Goal: Information Seeking & Learning: Learn about a topic

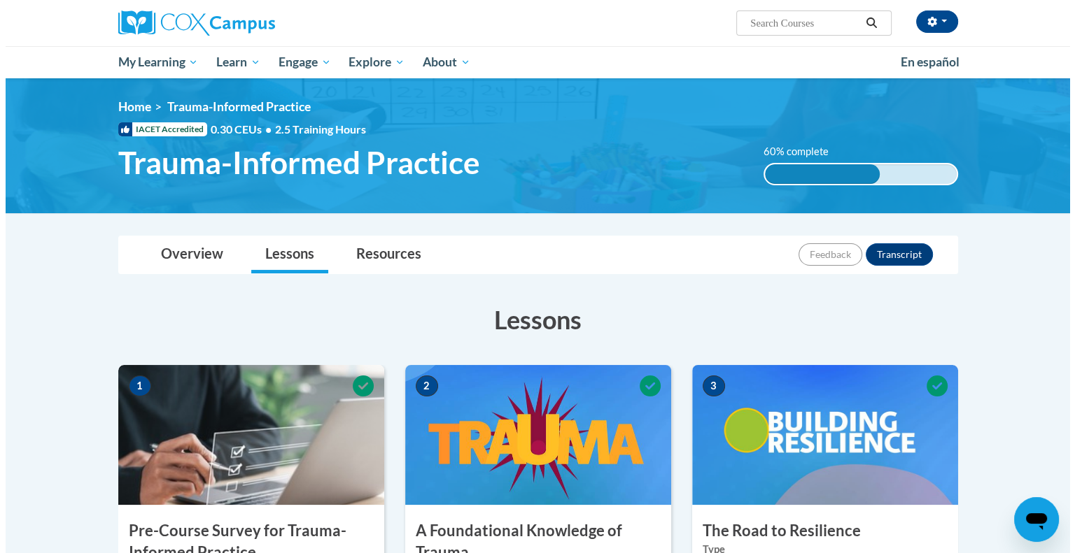
scroll to position [497, 0]
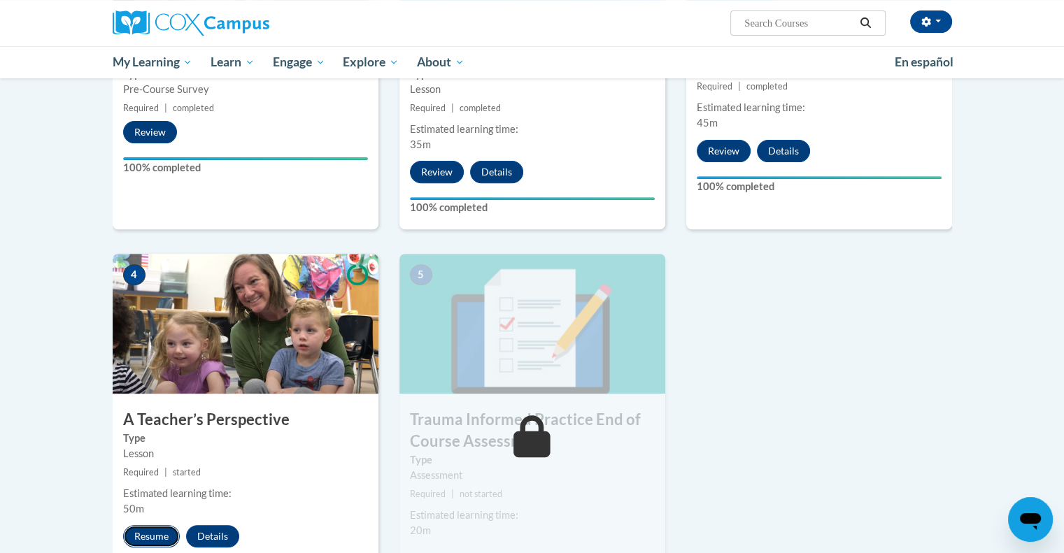
click at [160, 535] on button "Resume" at bounding box center [151, 536] width 57 height 22
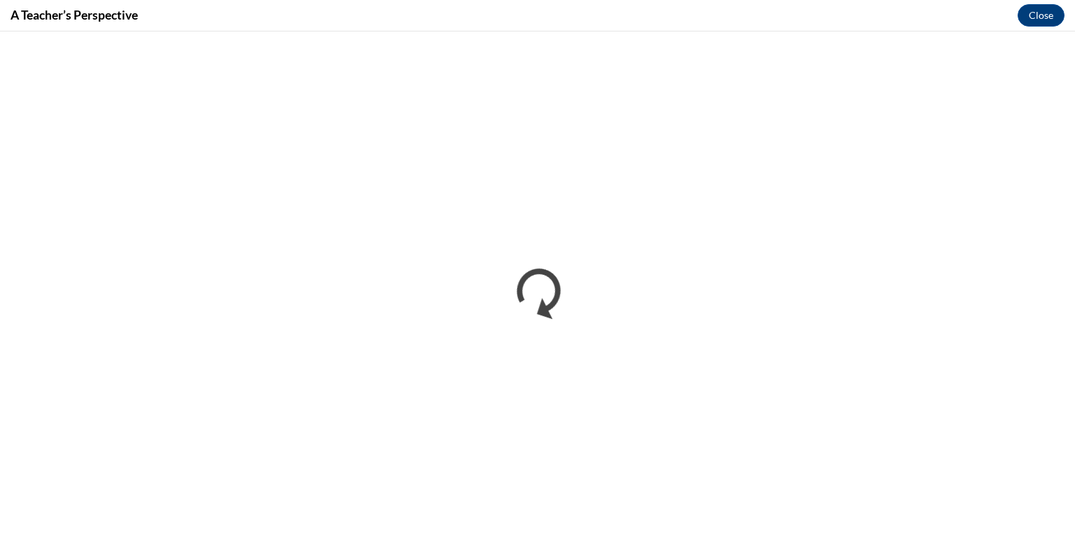
scroll to position [0, 0]
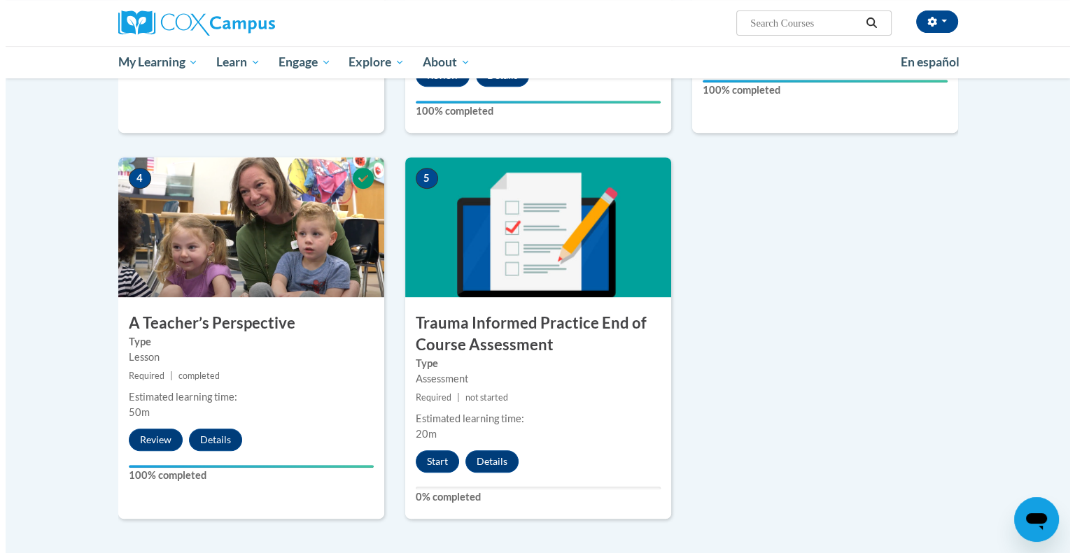
scroll to position [604, 0]
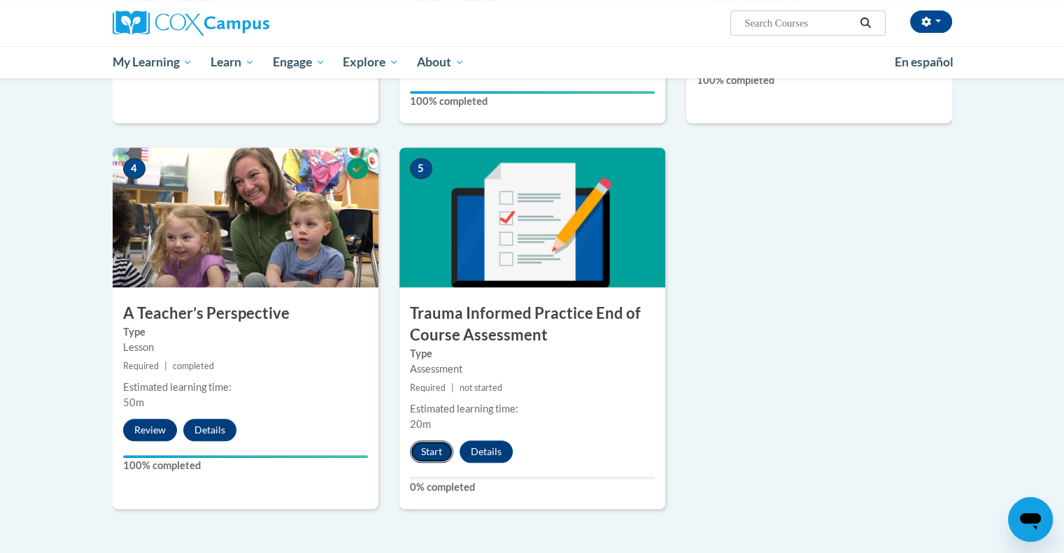
click at [430, 456] on button "Start" at bounding box center [431, 452] width 43 height 22
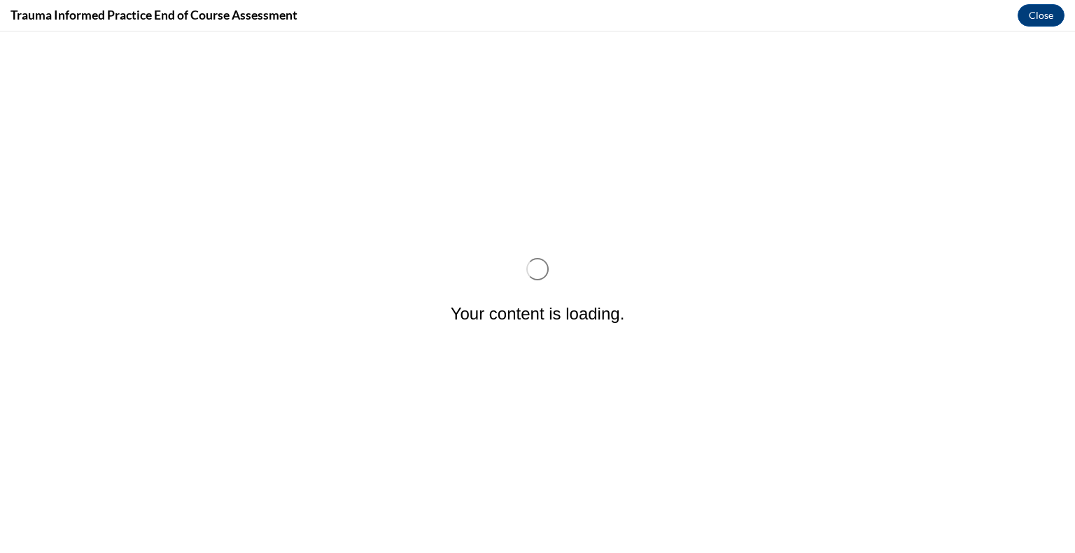
scroll to position [0, 0]
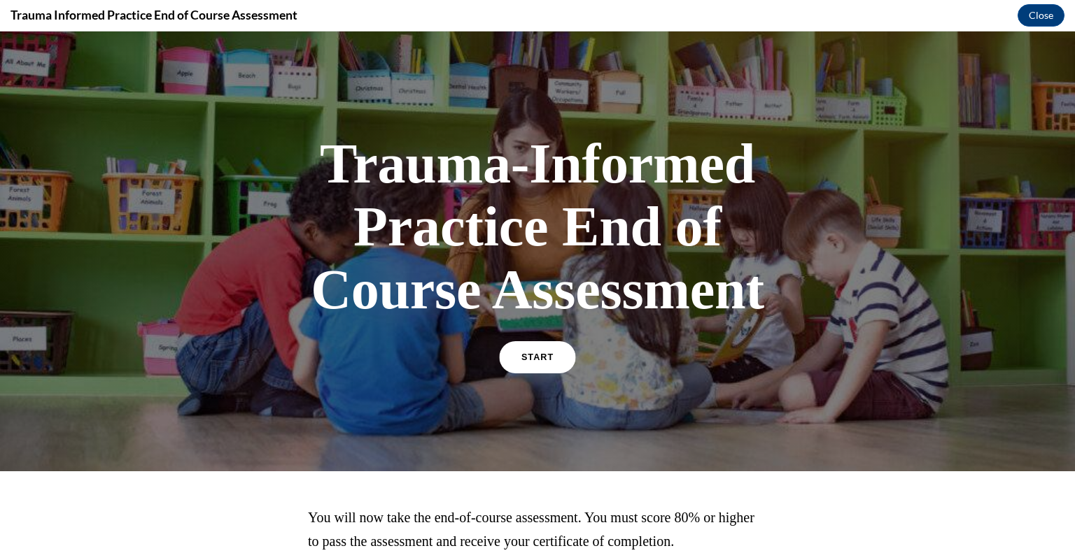
click at [535, 346] on link "START" at bounding box center [537, 357] width 76 height 32
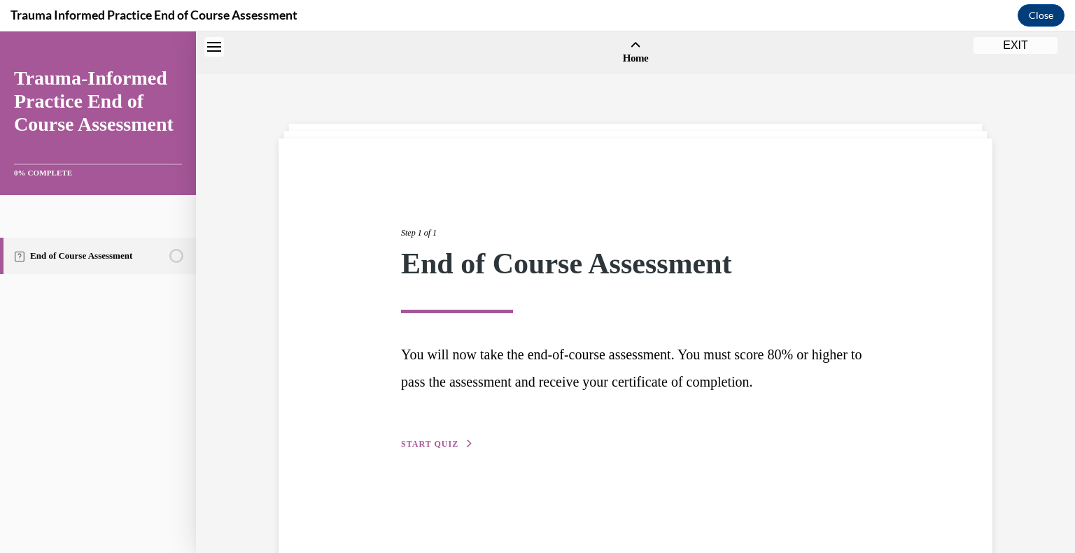
scroll to position [43, 0]
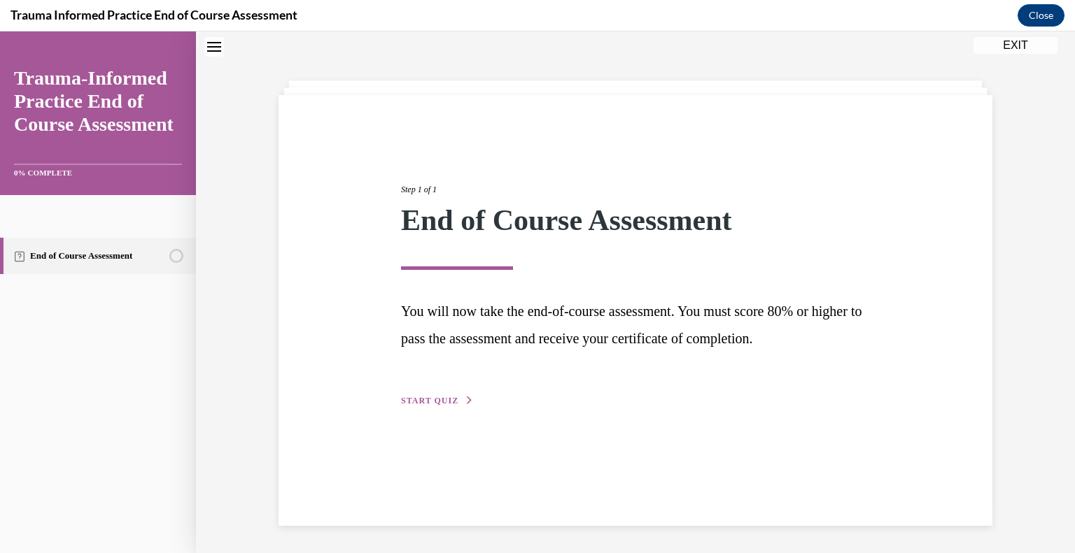
click at [414, 405] on button "START QUIZ" at bounding box center [437, 401] width 73 height 13
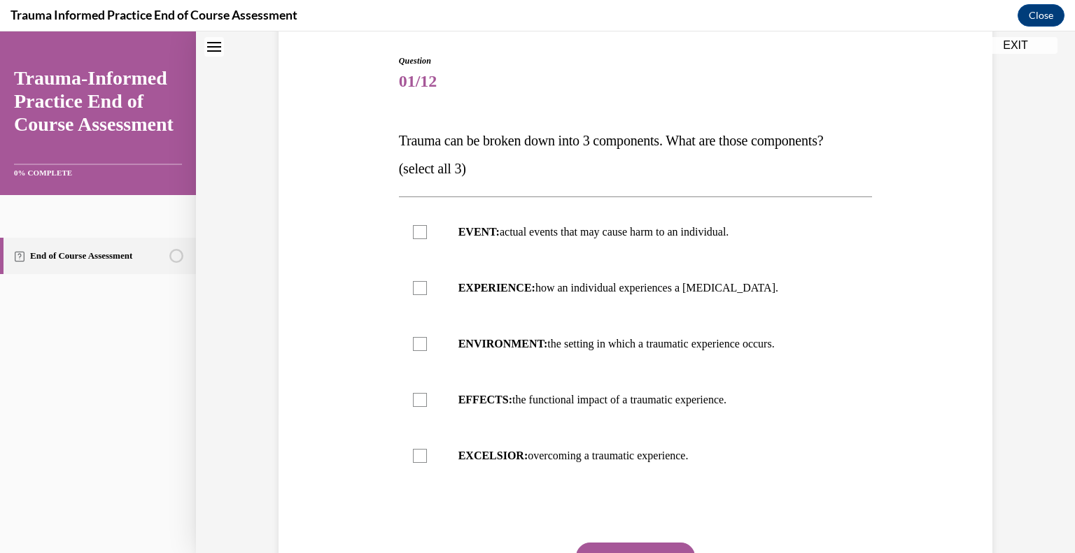
scroll to position [141, 0]
click at [419, 230] on div at bounding box center [420, 231] width 14 height 14
click at [419, 230] on input "EVENT: actual events that may cause harm to an individual." at bounding box center [420, 231] width 14 height 14
checkbox input "true"
click at [404, 285] on label "EXPERIENCE: how an individual experiences a stressor." at bounding box center [636, 287] width 474 height 56
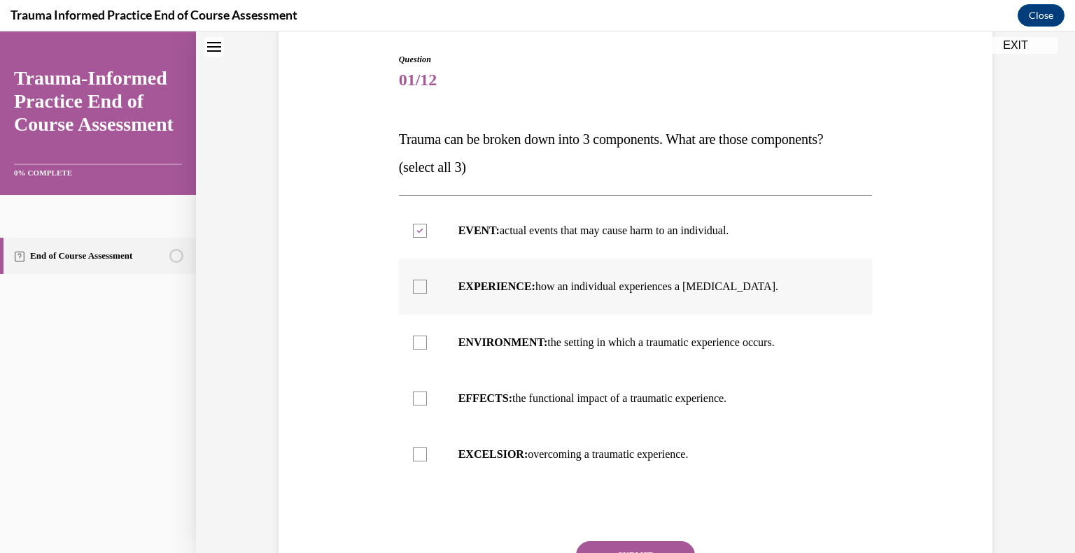
click at [413, 285] on input "EXPERIENCE: how an individual experiences a stressor." at bounding box center [420, 287] width 14 height 14
checkbox input "true"
click at [416, 336] on div at bounding box center [420, 343] width 14 height 14
click at [416, 336] on input "ENVIRONMENT: the setting in which a traumatic experience occurs." at bounding box center [420, 343] width 14 height 14
checkbox input "true"
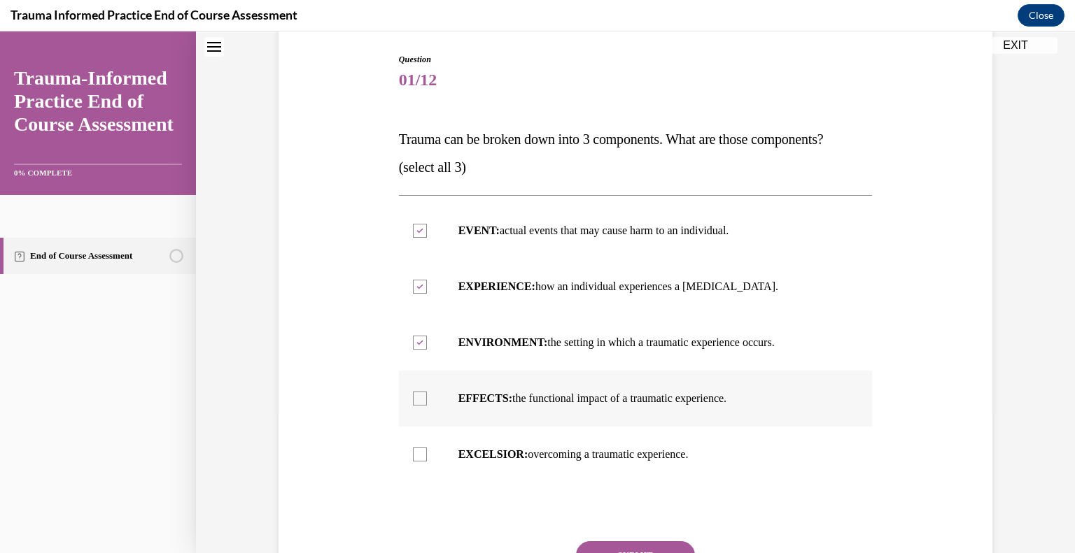
click at [420, 396] on div at bounding box center [420, 399] width 14 height 14
click at [420, 396] on input "EFFECTS: the functional impact of a traumatic experience." at bounding box center [420, 399] width 14 height 14
checkbox input "true"
click at [418, 337] on div at bounding box center [420, 343] width 14 height 14
click at [418, 337] on input "ENVIRONMENT: the setting in which a traumatic experience occurs." at bounding box center [420, 343] width 14 height 14
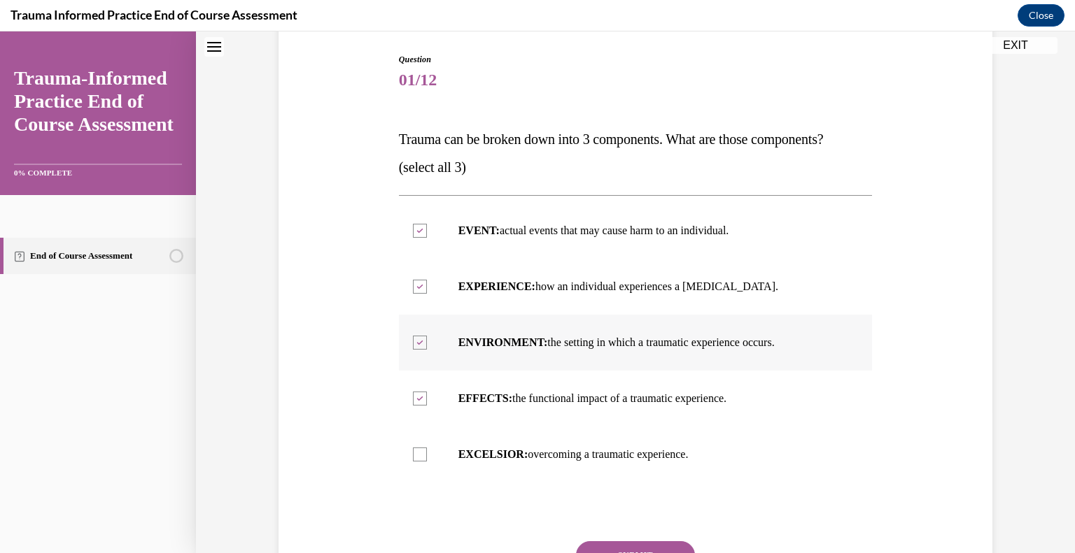
checkbox input "false"
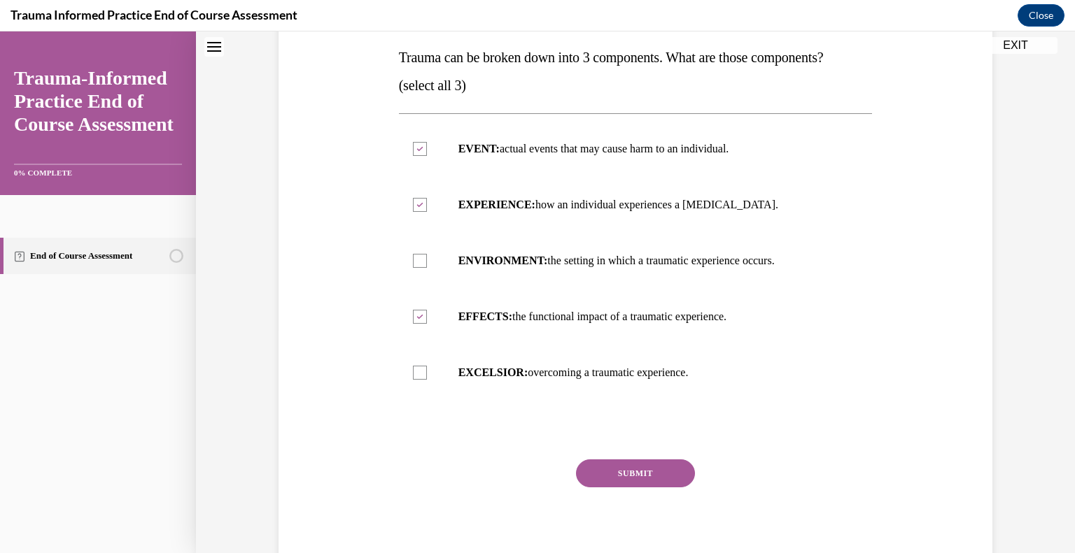
scroll to position [238, 0]
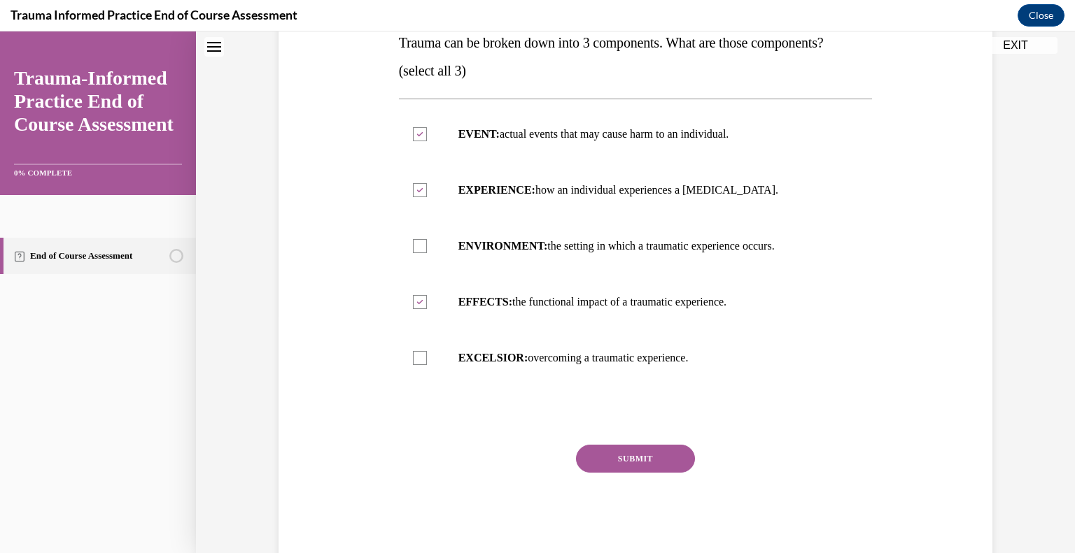
click at [616, 458] on button "SUBMIT" at bounding box center [635, 459] width 119 height 28
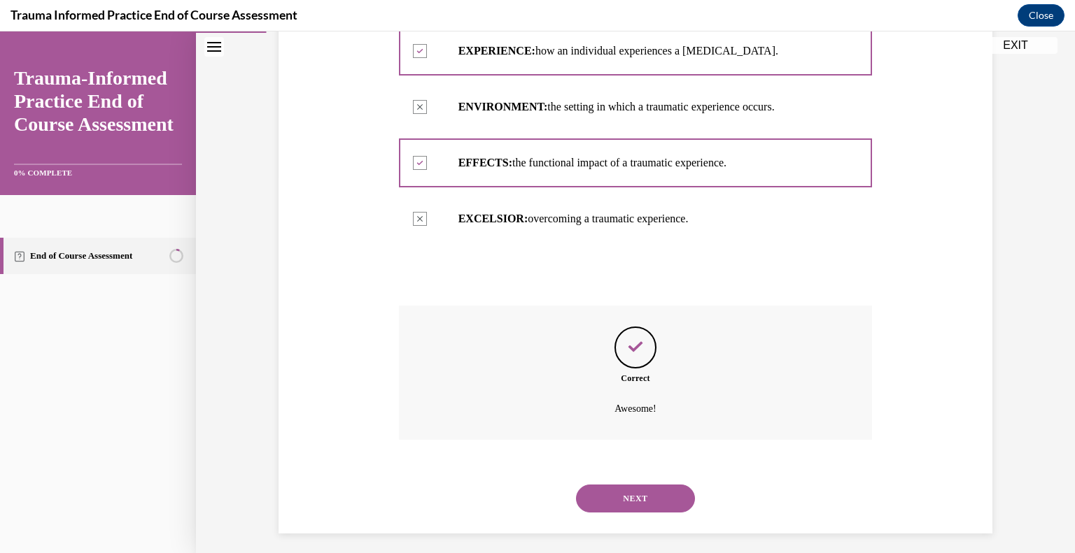
scroll to position [385, 0]
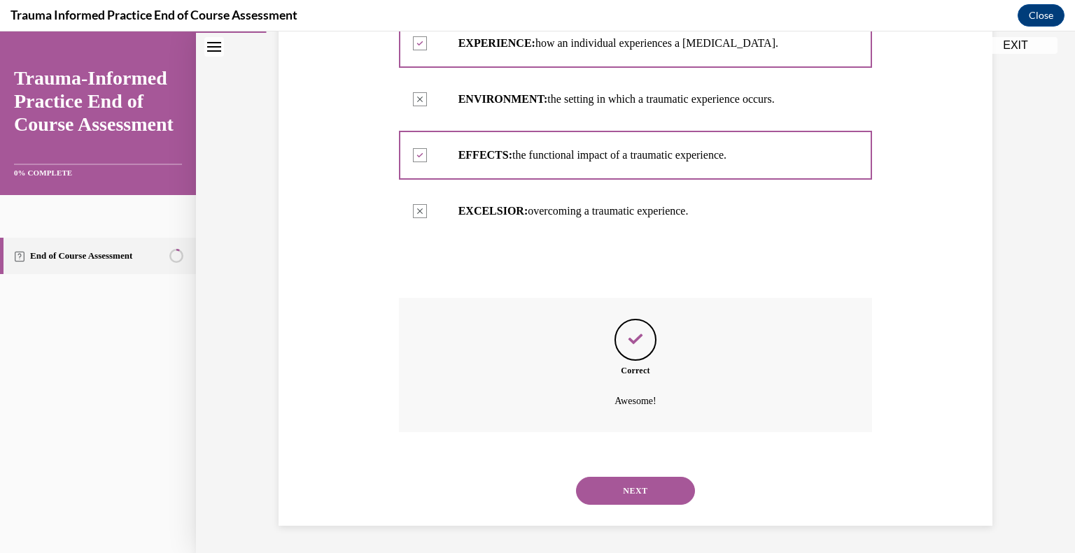
click at [620, 484] on button "NEXT" at bounding box center [635, 491] width 119 height 28
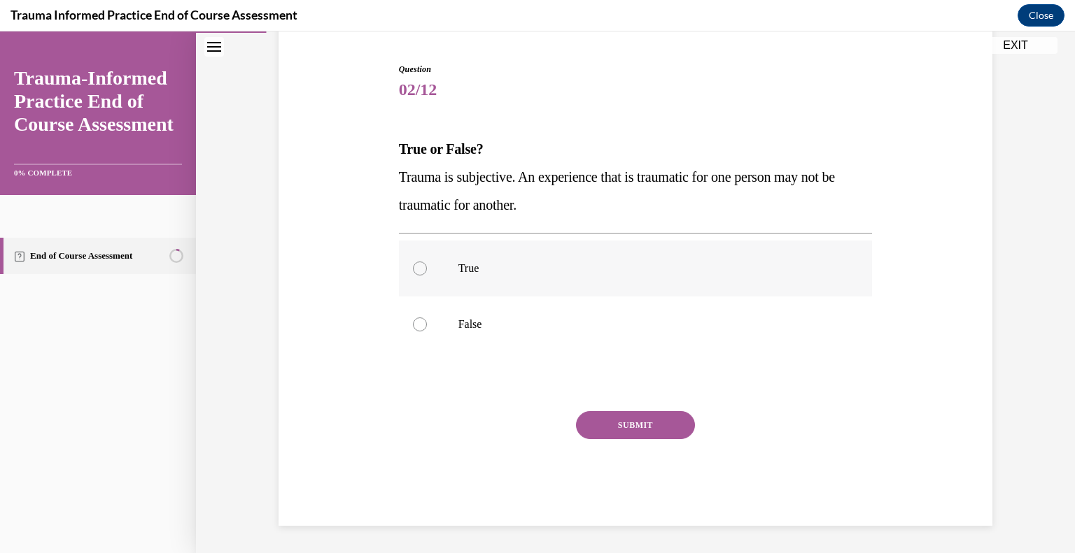
click at [580, 257] on label "True" at bounding box center [636, 269] width 474 height 56
click at [427, 262] on input "True" at bounding box center [420, 269] width 14 height 14
radio input "true"
click at [602, 418] on button "SUBMIT" at bounding box center [635, 425] width 119 height 28
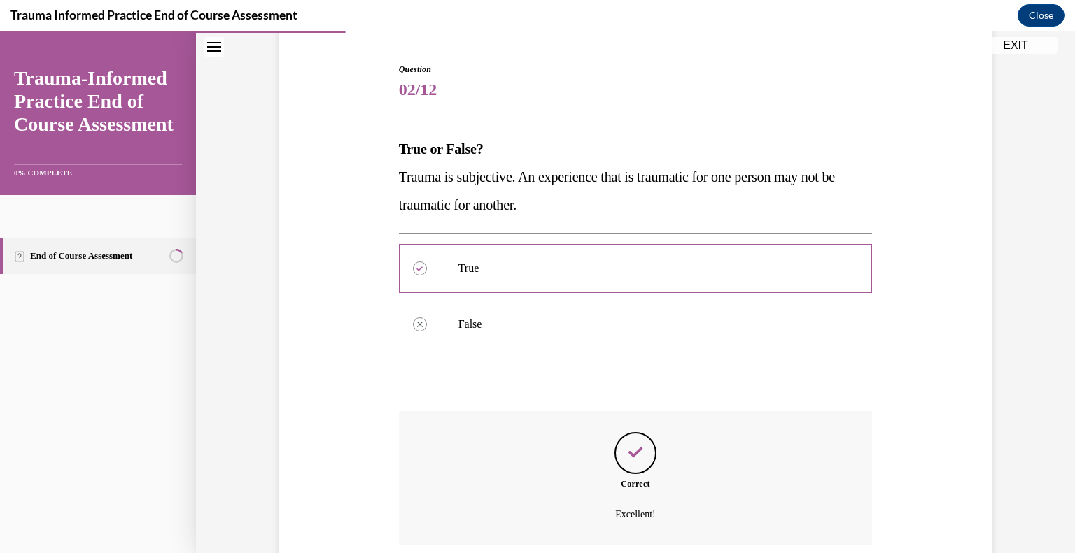
scroll to position [245, 0]
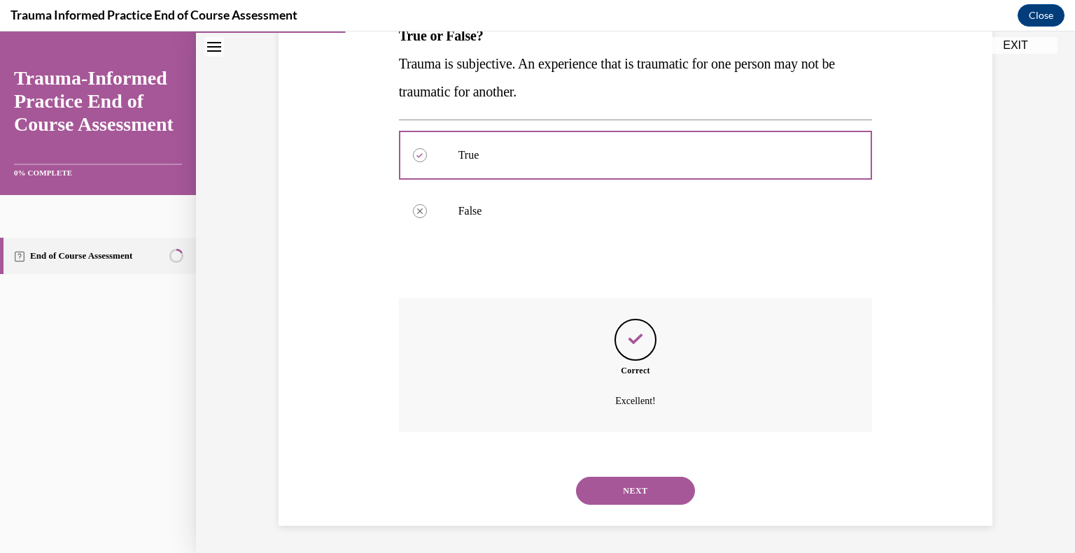
click at [612, 487] on button "NEXT" at bounding box center [635, 491] width 119 height 28
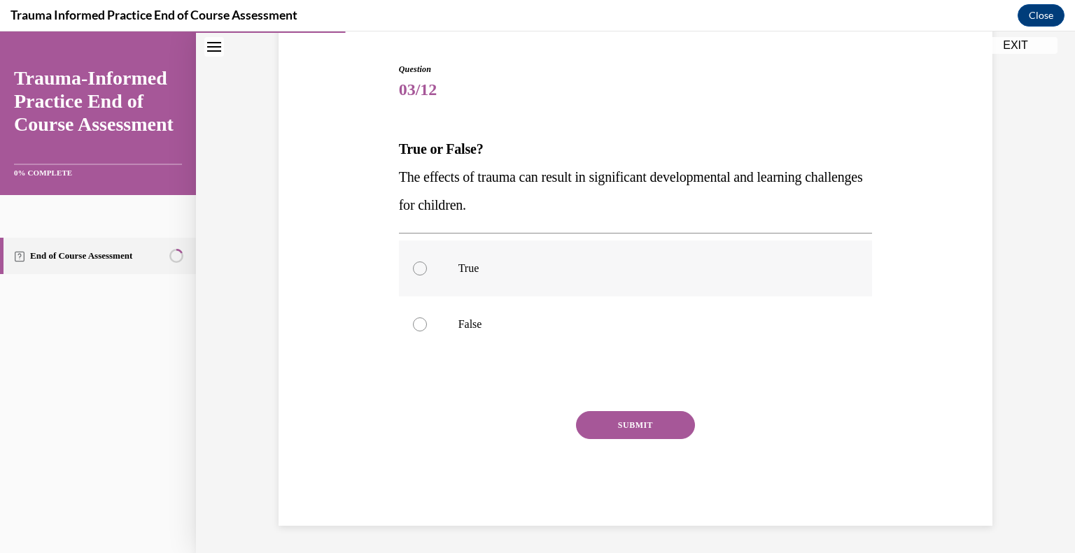
click at [526, 271] on p "True" at bounding box center [647, 269] width 379 height 14
click at [427, 271] on input "True" at bounding box center [420, 269] width 14 height 14
radio input "true"
click at [619, 419] on button "SUBMIT" at bounding box center [635, 425] width 119 height 28
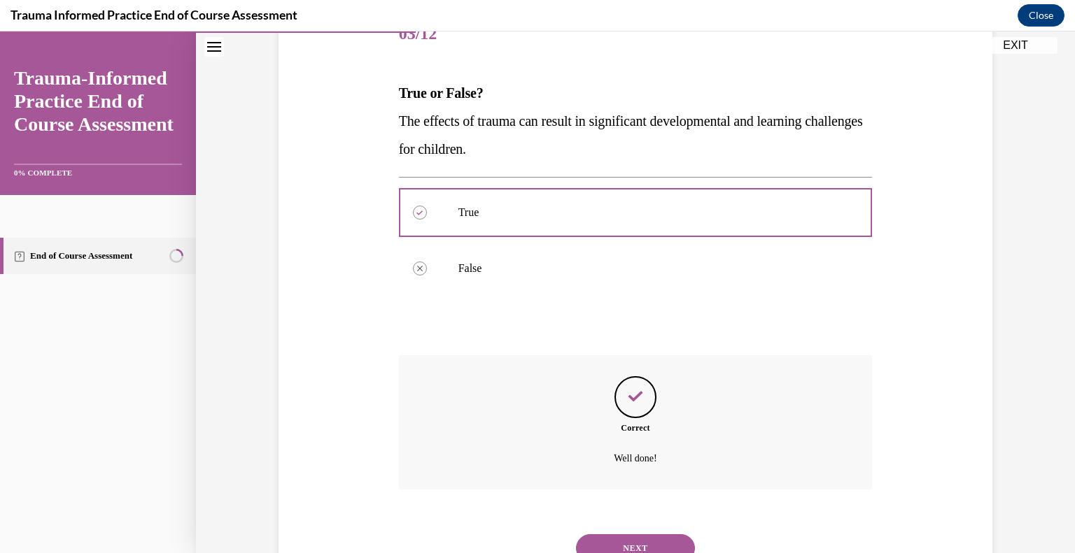
scroll to position [245, 0]
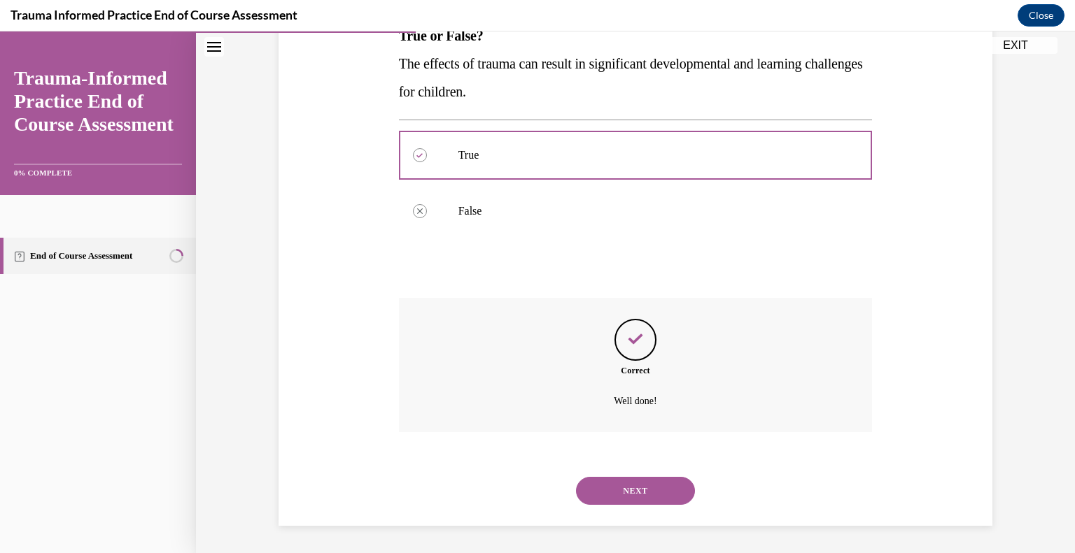
click at [628, 493] on button "NEXT" at bounding box center [635, 491] width 119 height 28
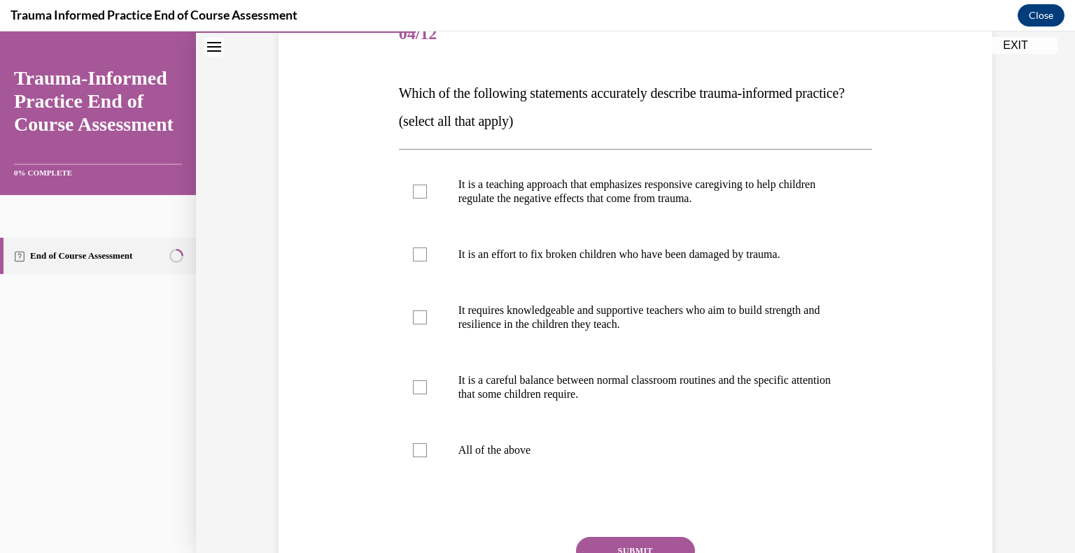
scroll to position [189, 0]
click at [637, 204] on p "It is a teaching approach that emphasizes responsive caregiving to help childre…" at bounding box center [647, 190] width 379 height 28
click at [427, 197] on input "It is a teaching approach that emphasizes responsive caregiving to help childre…" at bounding box center [420, 190] width 14 height 14
checkbox input "true"
click at [582, 330] on p "It requires knowledgeable and supportive teachers who aim to build strength and…" at bounding box center [647, 316] width 379 height 28
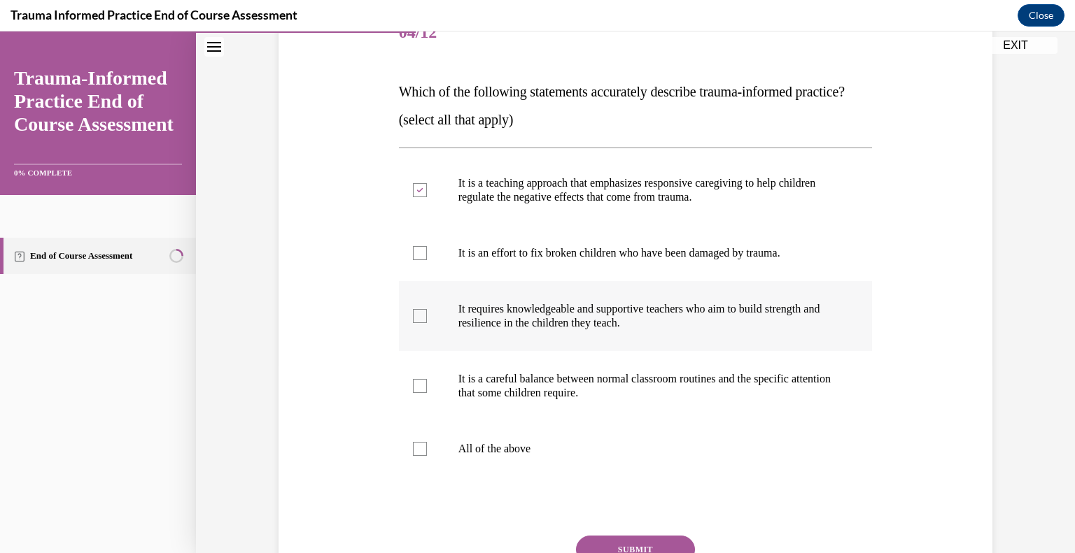
click at [427, 323] on input "It requires knowledgeable and supportive teachers who aim to build strength and…" at bounding box center [420, 316] width 14 height 14
checkbox input "true"
click at [588, 400] on p "It is a careful balance between normal classroom routines and the specific atte…" at bounding box center [647, 386] width 379 height 28
click at [427, 393] on input "It is a careful balance between normal classroom routines and the specific atte…" at bounding box center [420, 386] width 14 height 14
checkbox input "true"
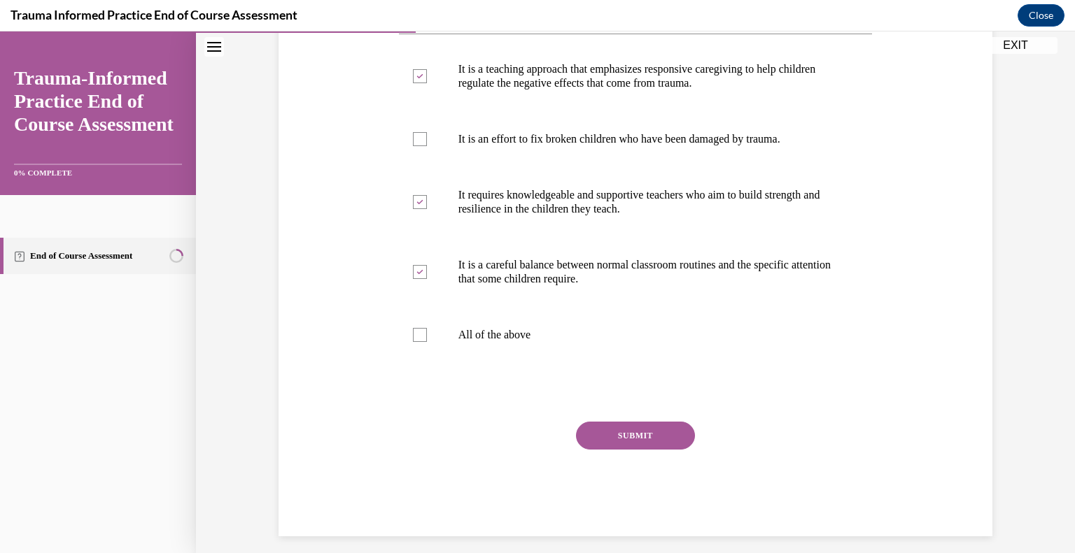
scroll to position [307, 0]
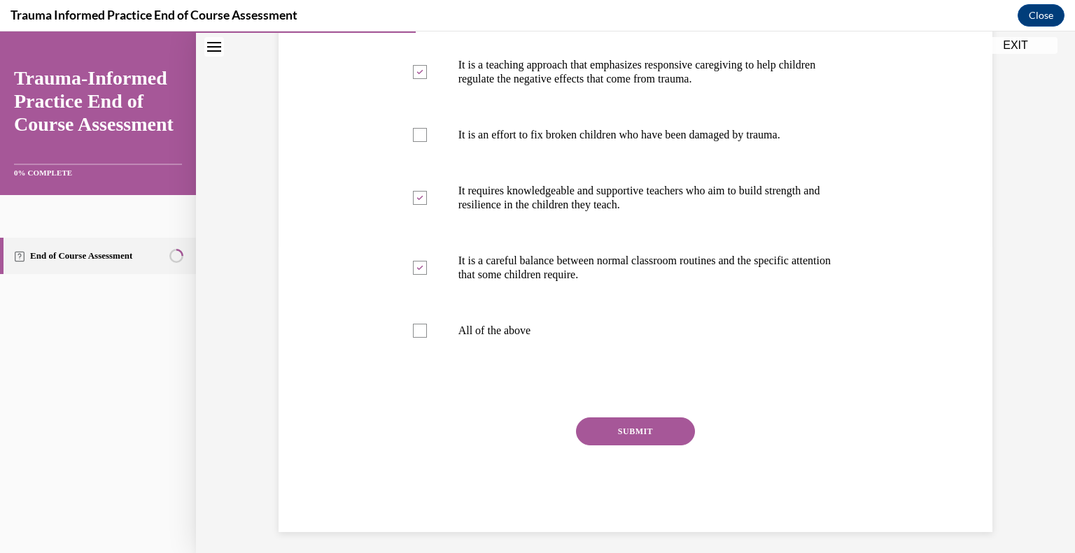
click at [619, 446] on button "SUBMIT" at bounding box center [635, 432] width 119 height 28
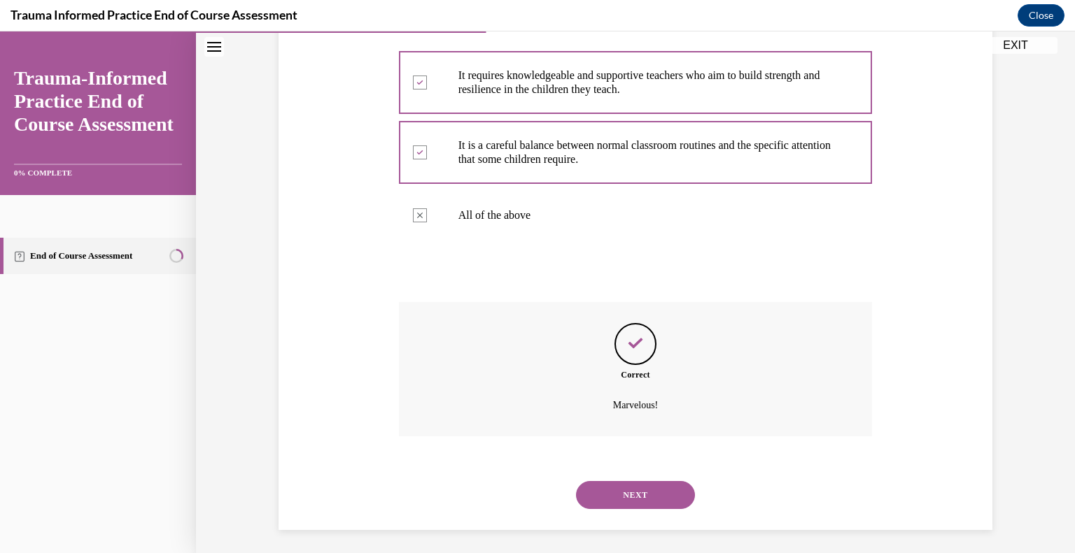
scroll to position [455, 0]
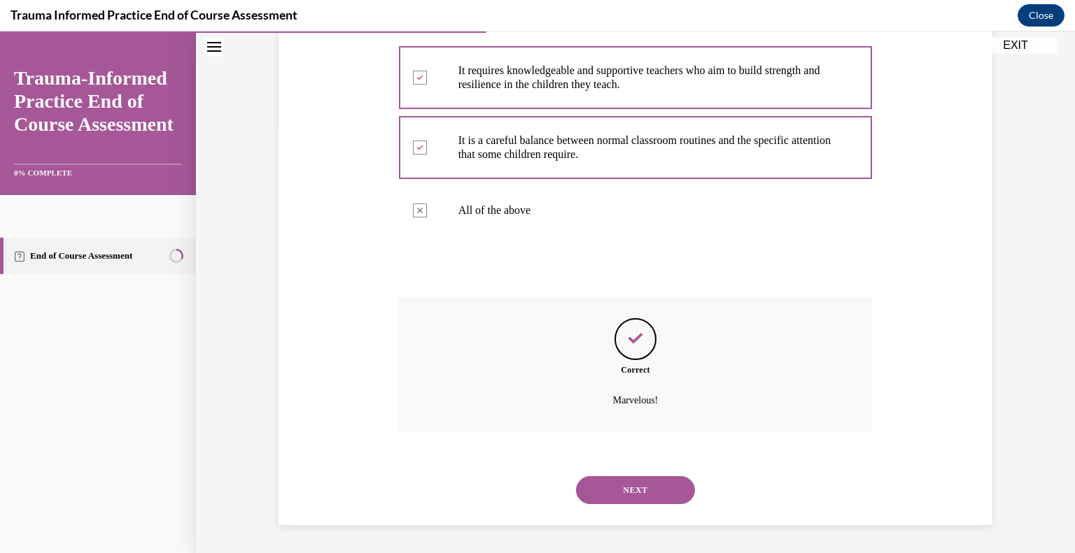
click at [637, 490] on button "NEXT" at bounding box center [635, 490] width 119 height 28
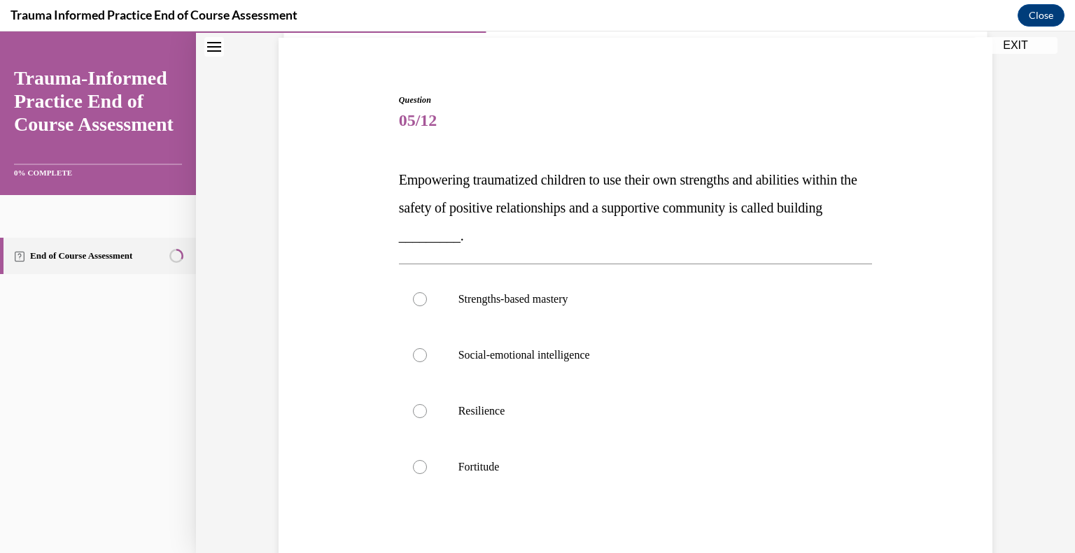
scroll to position [106, 0]
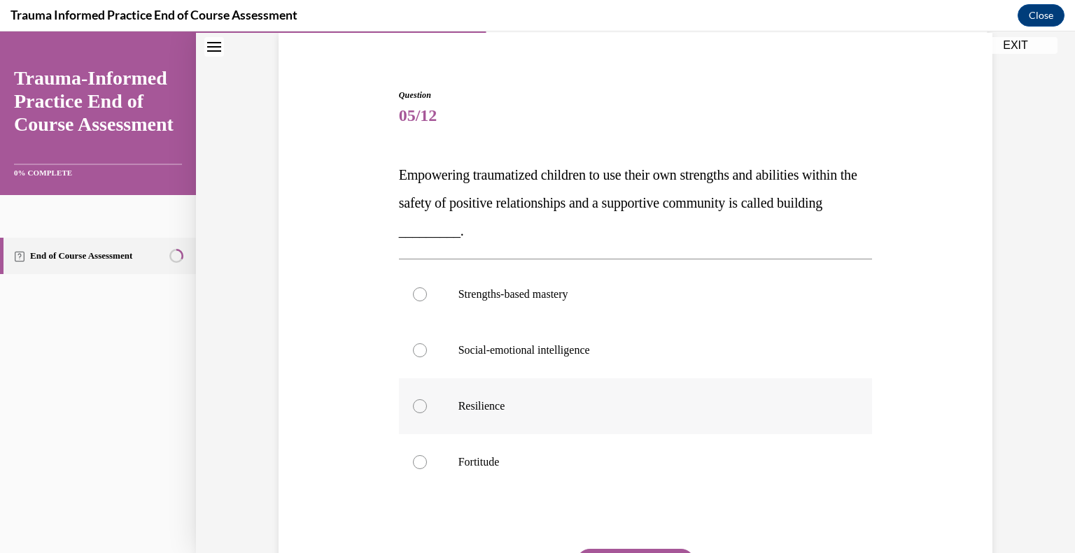
click at [521, 386] on label "Resilience" at bounding box center [636, 407] width 474 height 56
click at [427, 400] on input "Resilience" at bounding box center [420, 407] width 14 height 14
radio input "true"
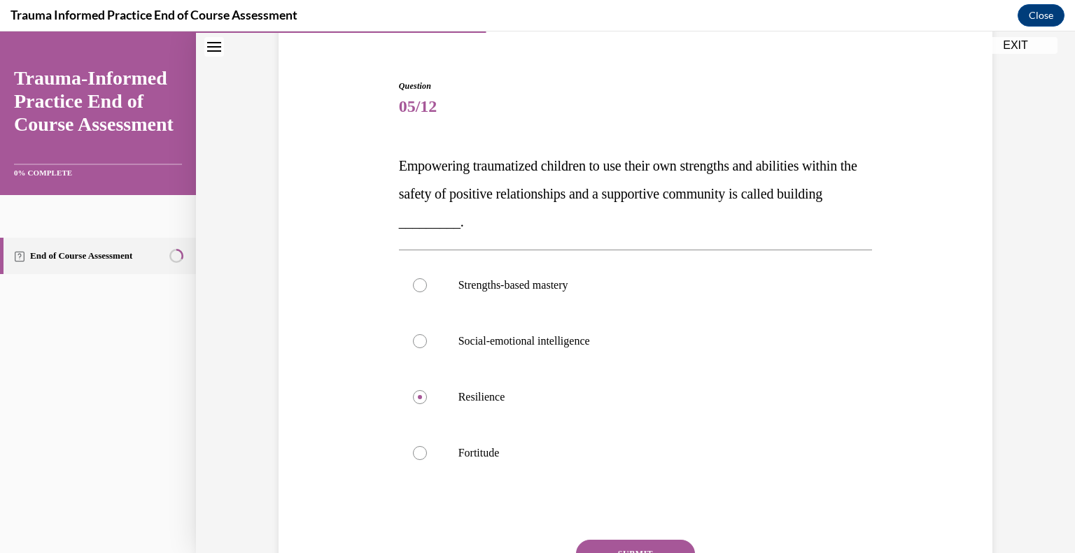
scroll to position [115, 0]
click at [507, 299] on label "Strengths-based mastery" at bounding box center [636, 285] width 474 height 56
click at [427, 292] on input "Strengths-based mastery" at bounding box center [420, 285] width 14 height 14
radio input "true"
click at [587, 544] on button "SUBMIT" at bounding box center [635, 554] width 119 height 28
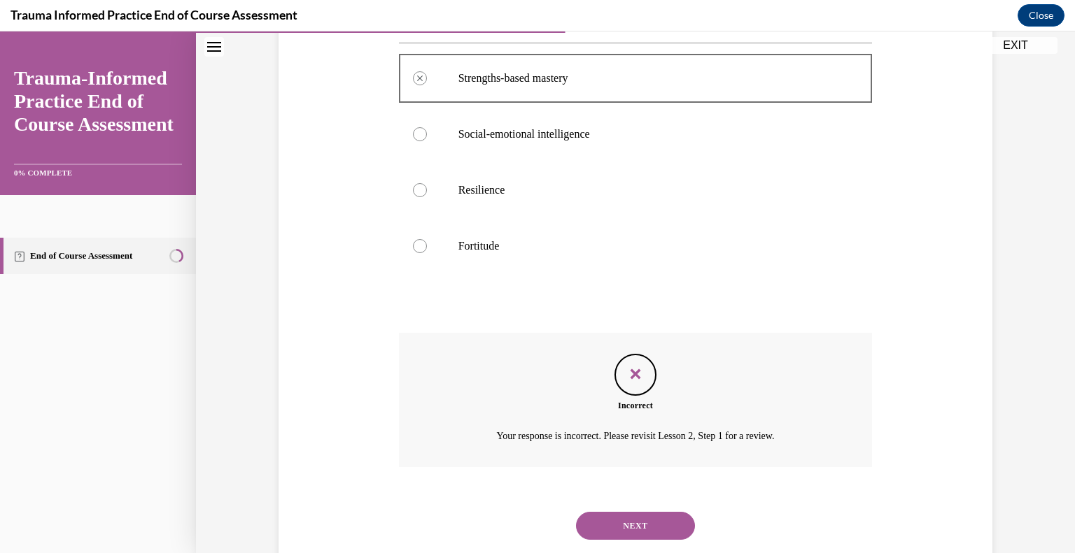
scroll to position [357, 0]
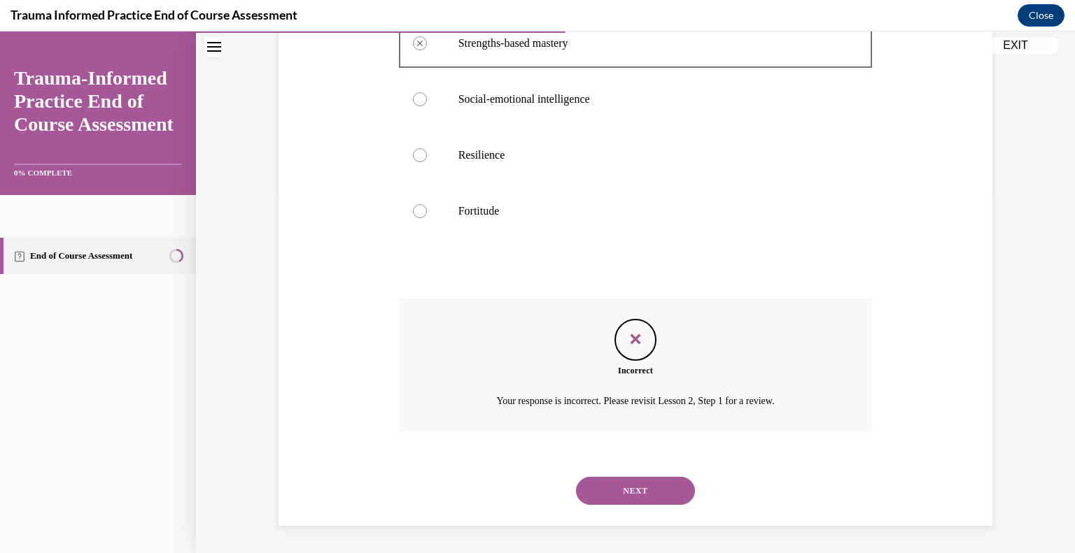
click at [616, 488] on button "NEXT" at bounding box center [635, 491] width 119 height 28
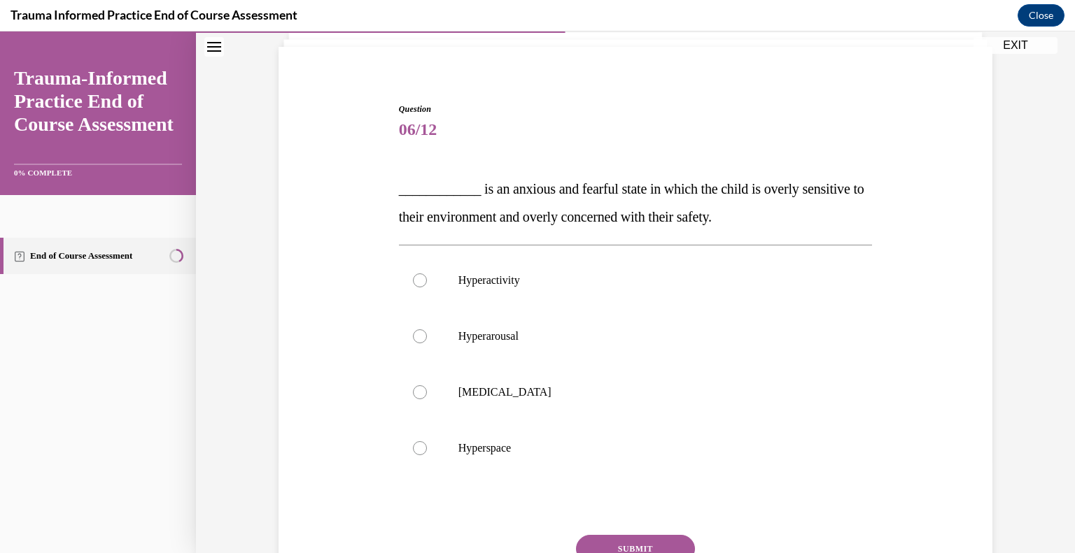
scroll to position [92, 0]
click at [434, 332] on label "Hyperarousal" at bounding box center [636, 336] width 474 height 56
click at [427, 332] on input "Hyperarousal" at bounding box center [420, 336] width 14 height 14
radio input "true"
click at [596, 542] on button "SUBMIT" at bounding box center [635, 549] width 119 height 28
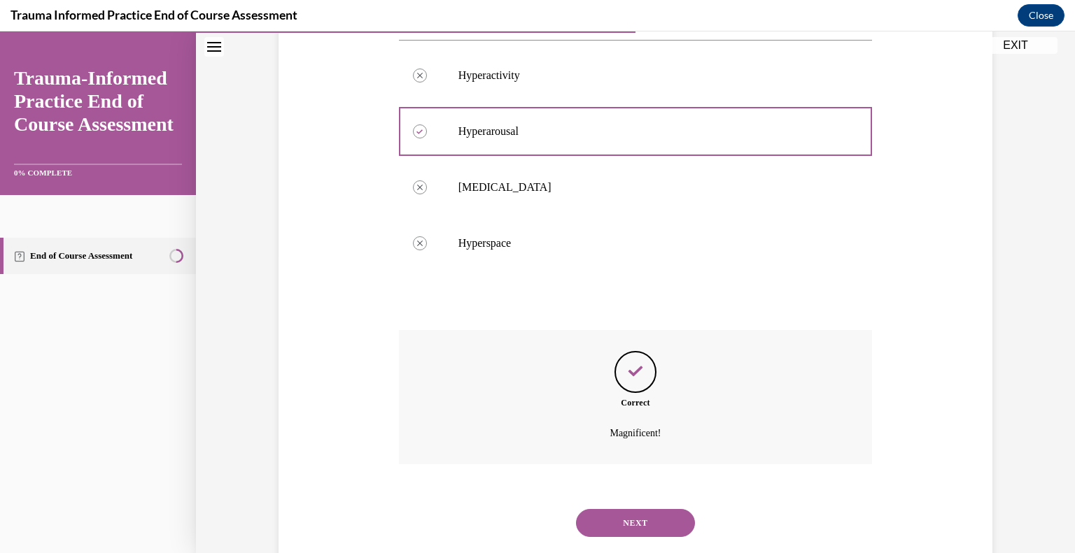
scroll to position [329, 0]
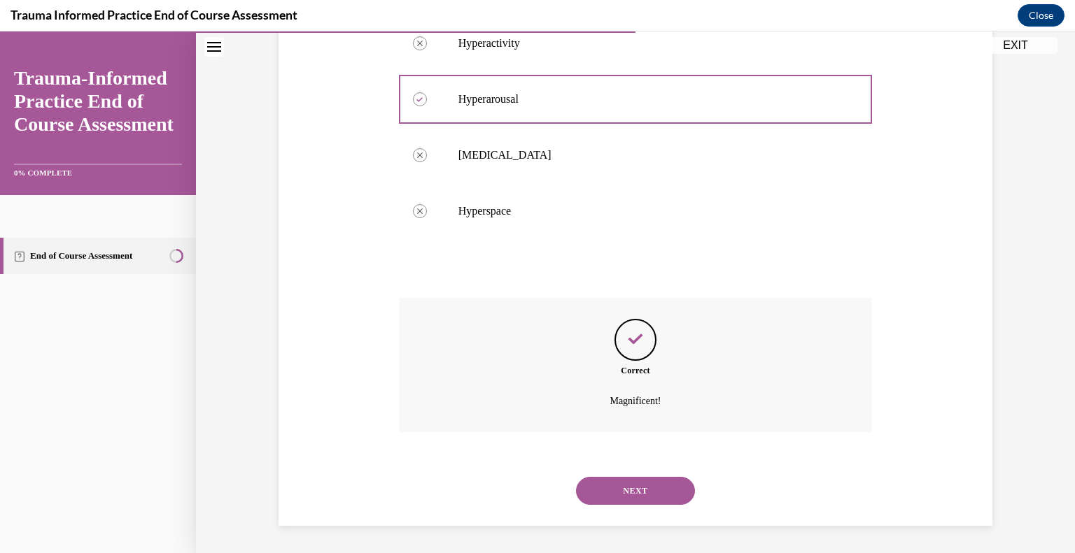
click at [649, 492] on button "NEXT" at bounding box center [635, 491] width 119 height 28
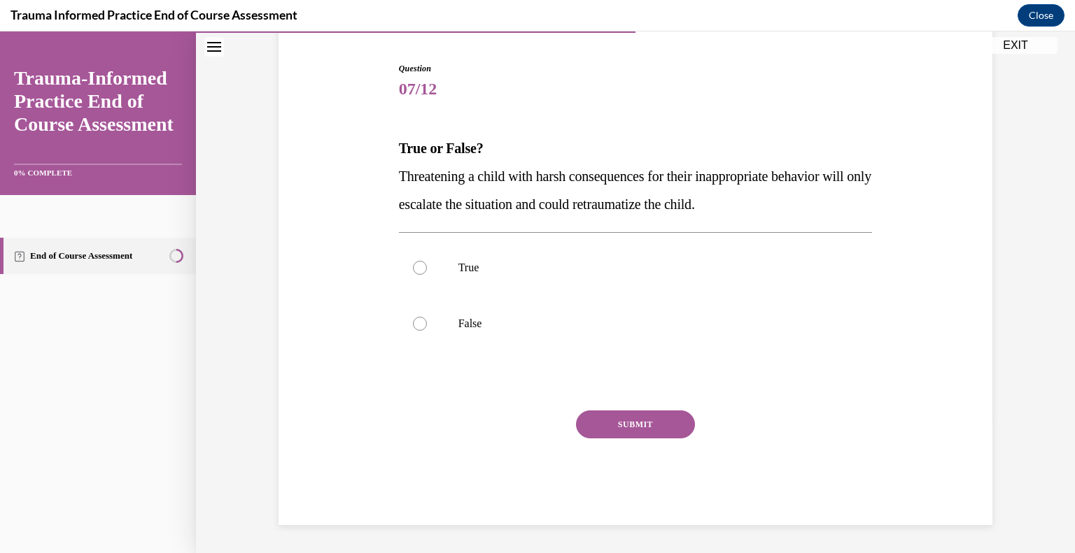
scroll to position [132, 0]
click at [479, 274] on p "True" at bounding box center [647, 269] width 379 height 14
click at [427, 274] on input "True" at bounding box center [420, 269] width 14 height 14
radio input "true"
click at [610, 416] on button "SUBMIT" at bounding box center [635, 425] width 119 height 28
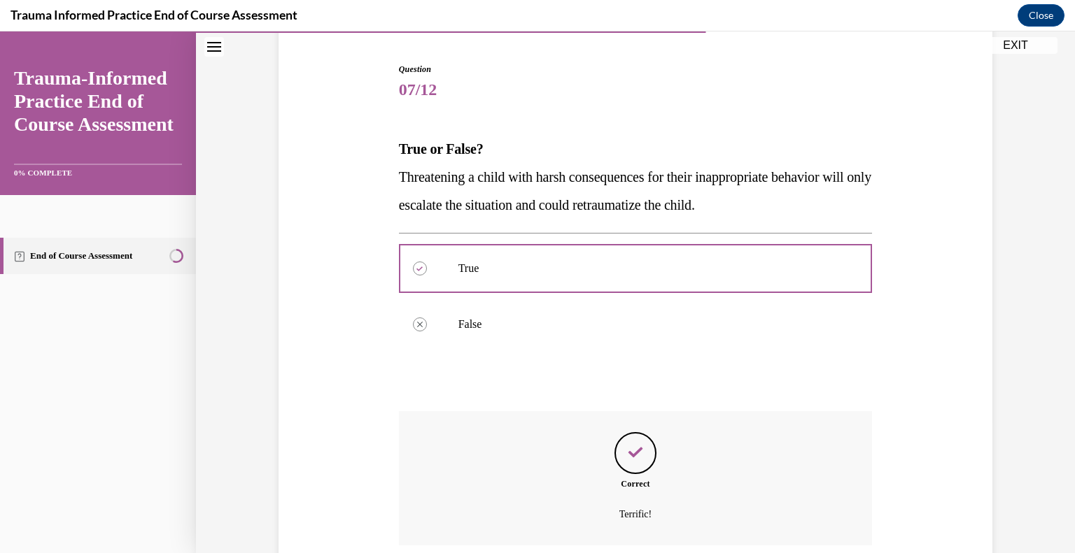
scroll to position [245, 0]
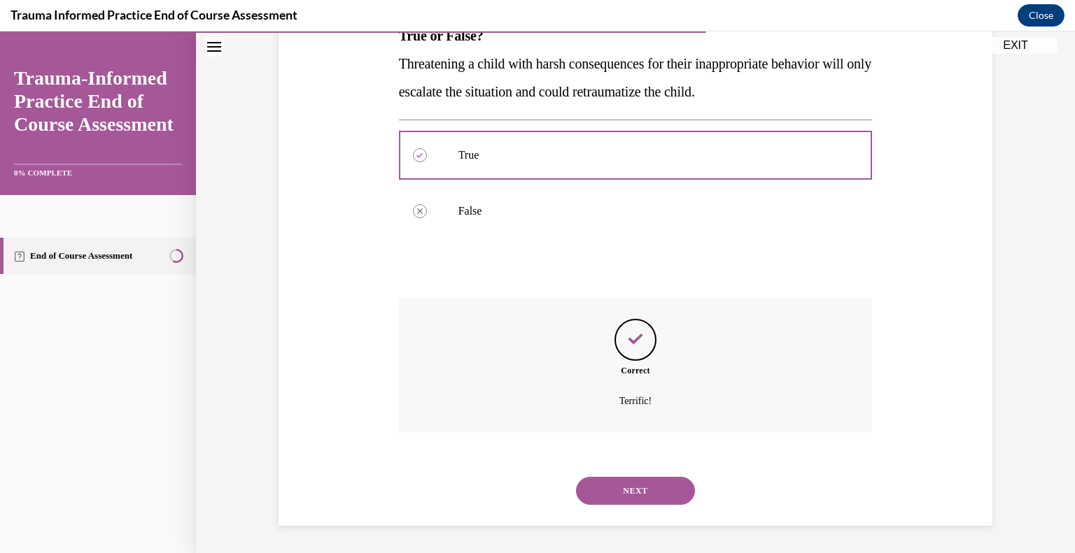
click at [616, 486] on button "NEXT" at bounding box center [635, 491] width 119 height 28
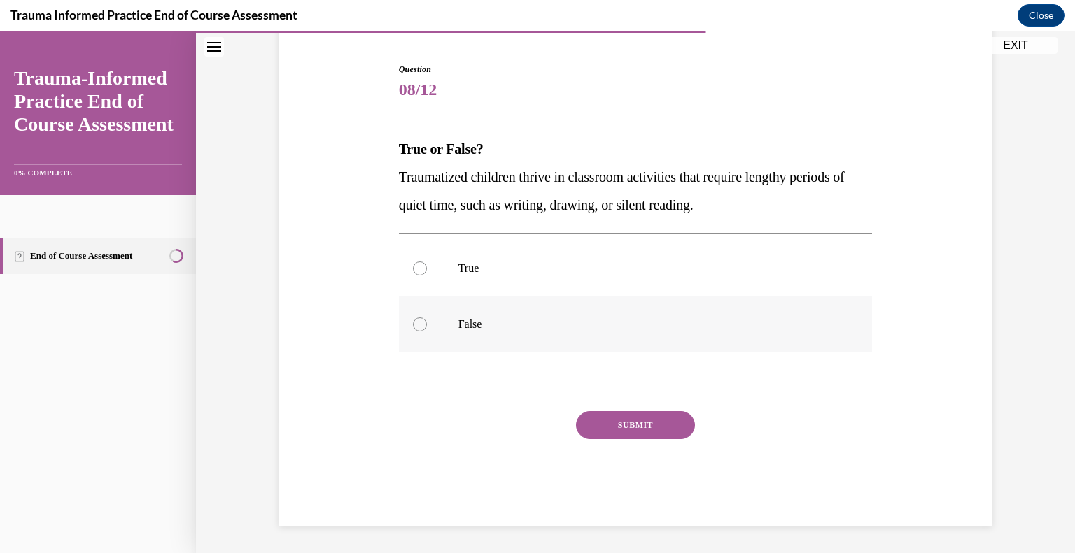
click at [447, 323] on label "False" at bounding box center [636, 325] width 474 height 56
click at [427, 323] on input "False" at bounding box center [420, 325] width 14 height 14
radio input "true"
click at [597, 415] on button "SUBMIT" at bounding box center [635, 425] width 119 height 28
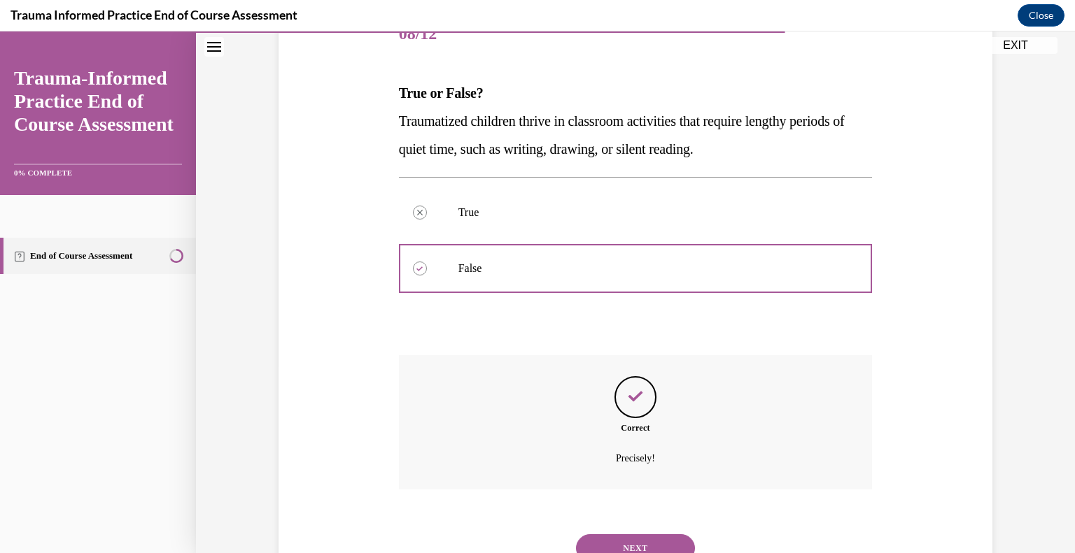
scroll to position [245, 0]
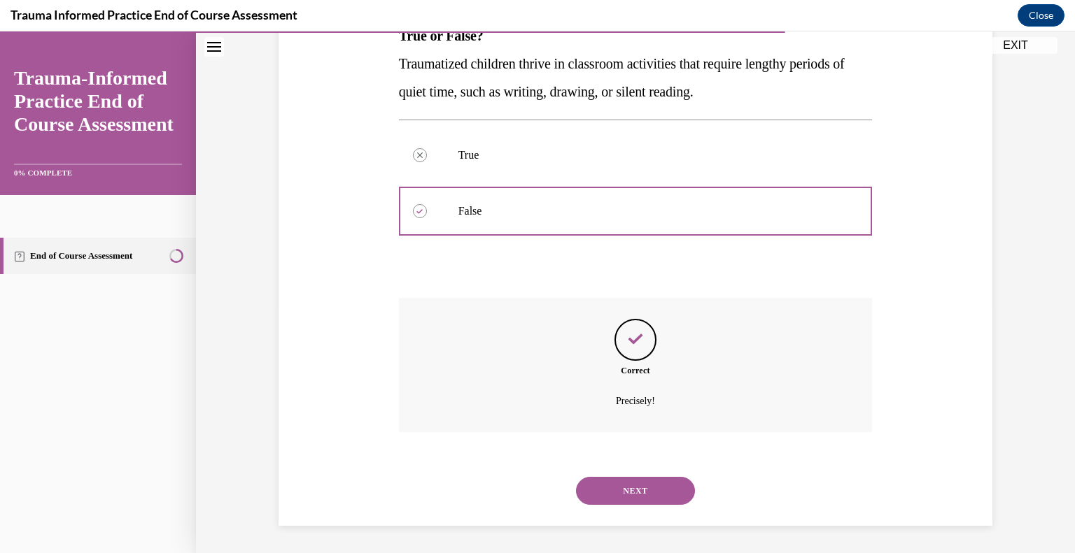
click at [583, 498] on button "NEXT" at bounding box center [635, 491] width 119 height 28
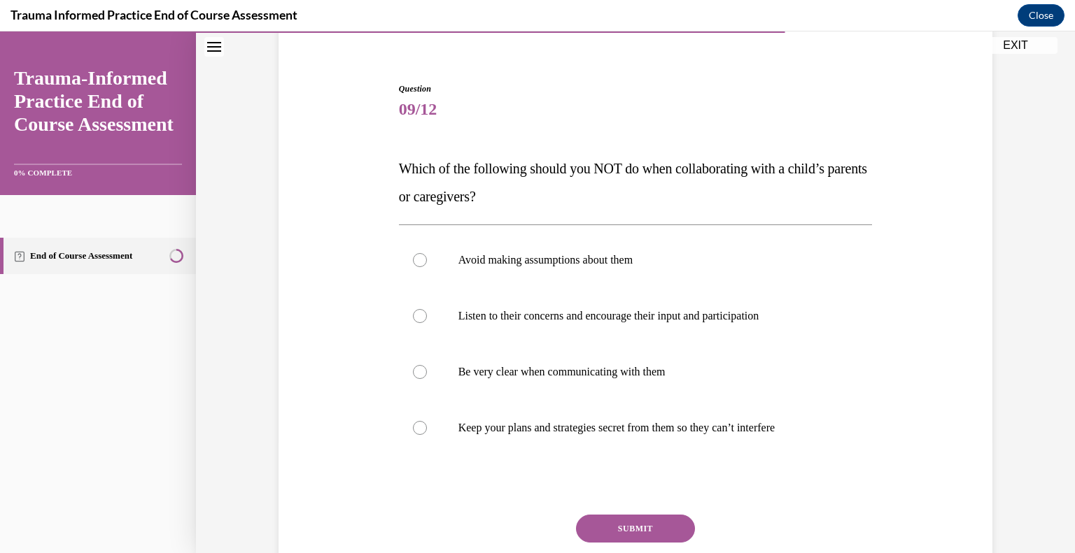
scroll to position [126, 0]
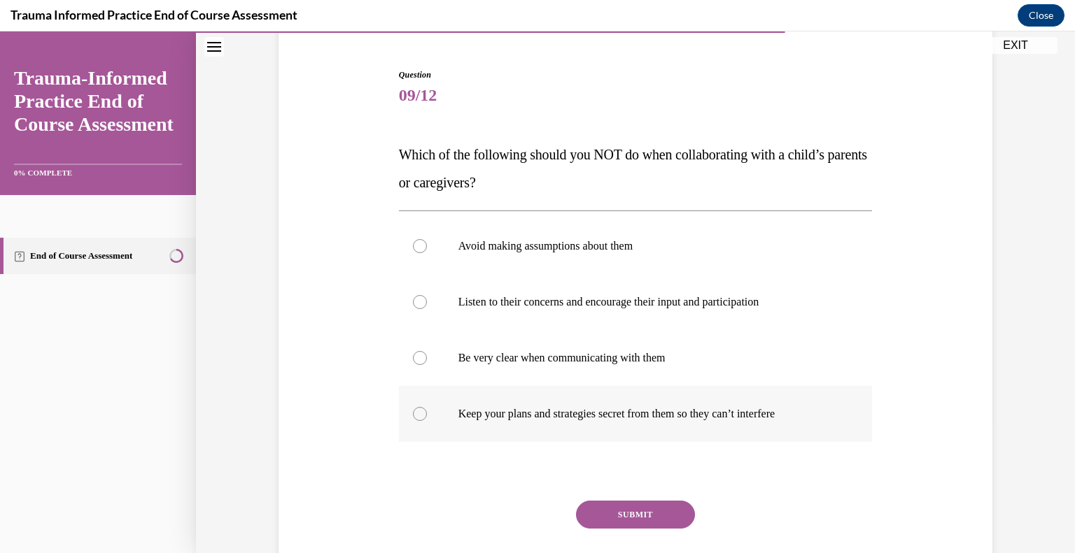
click at [719, 405] on label "Keep your plans and strategies secret from them so they can’t interfere" at bounding box center [636, 414] width 474 height 56
click at [427, 407] on input "Keep your plans and strategies secret from them so they can’t interfere" at bounding box center [420, 414] width 14 height 14
radio input "true"
click at [649, 526] on button "SUBMIT" at bounding box center [635, 515] width 119 height 28
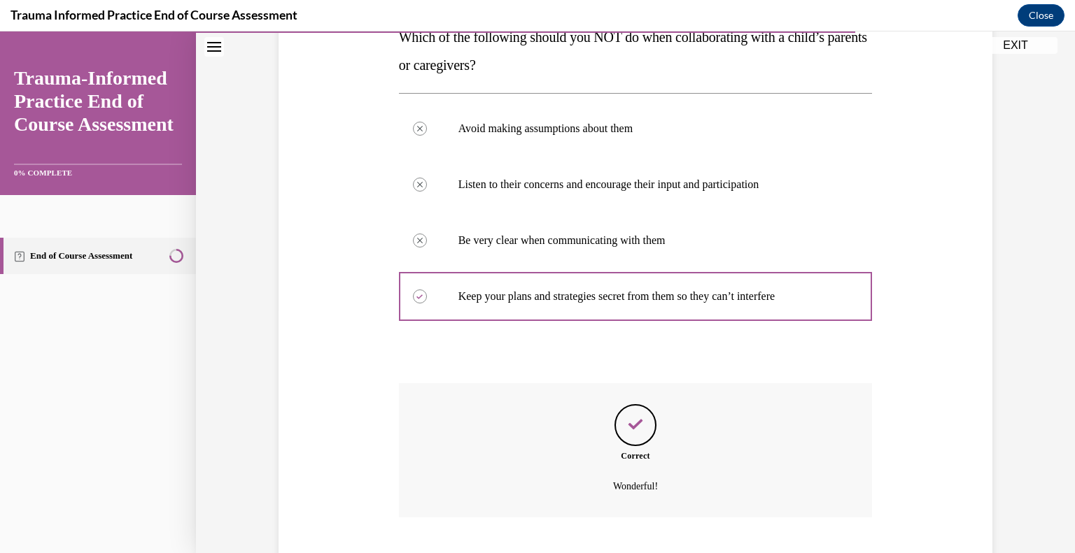
scroll to position [329, 0]
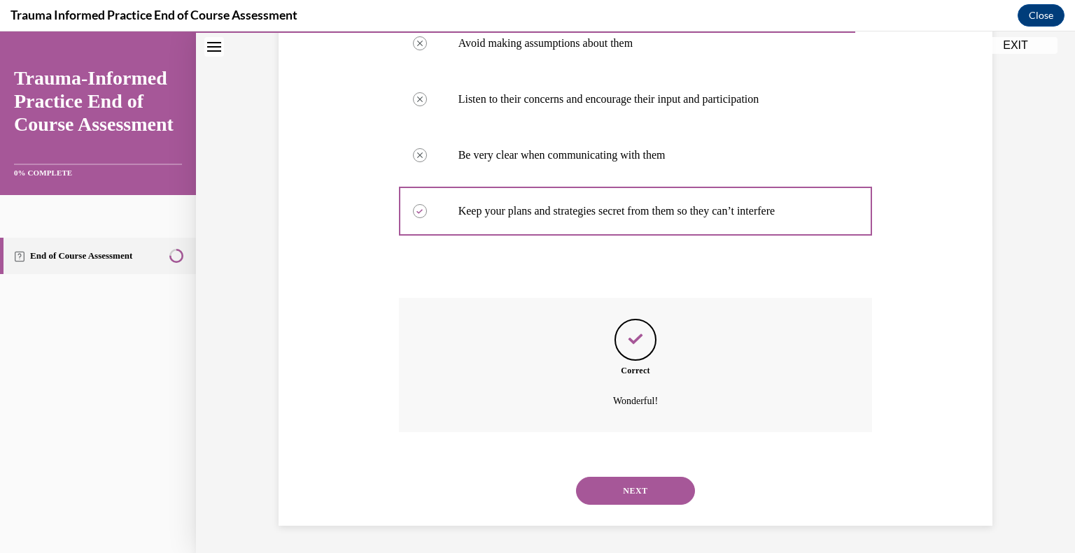
click at [624, 489] on button "NEXT" at bounding box center [635, 491] width 119 height 28
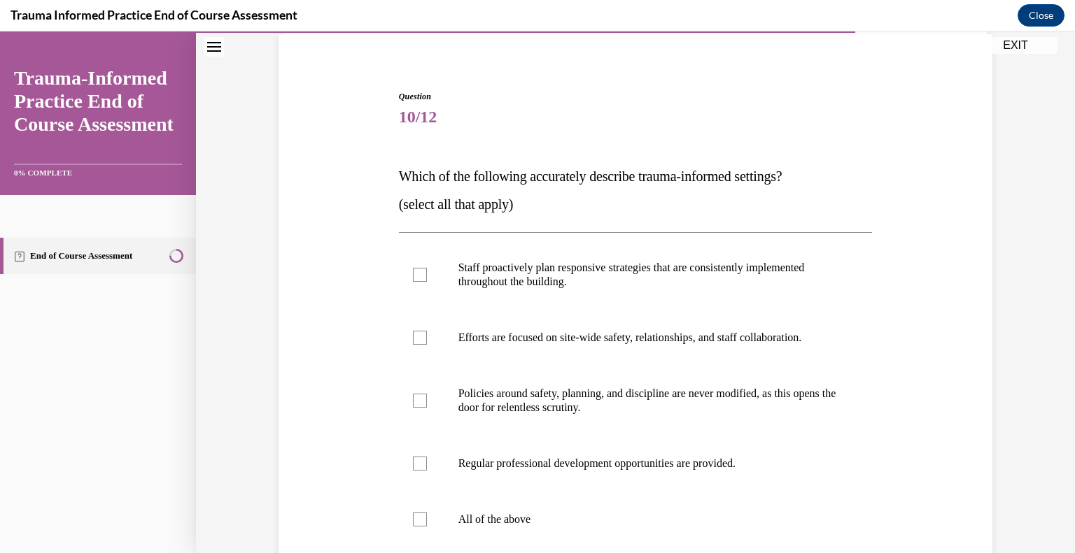
scroll to position [106, 0]
click at [712, 268] on p "Staff proactively plan responsive strategies that are consistently implemented …" at bounding box center [647, 274] width 379 height 28
click at [427, 268] on input "Staff proactively plan responsive strategies that are consistently implemented …" at bounding box center [420, 274] width 14 height 14
checkbox input "true"
click at [691, 313] on label "Efforts are focused on site-wide safety, relationships, and staff collaboration." at bounding box center [636, 337] width 474 height 56
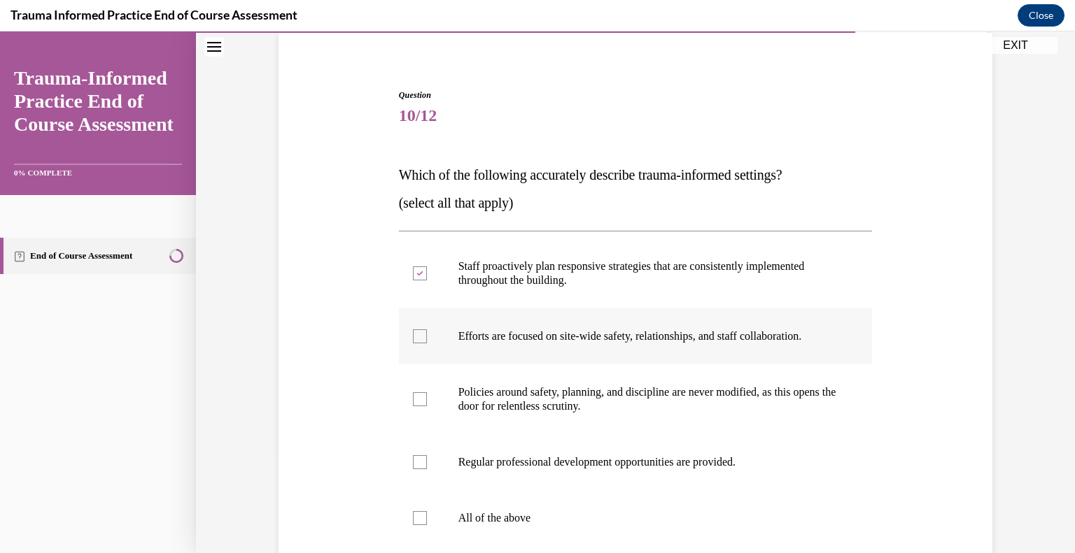
click at [427, 330] on input "Efforts are focused on site-wide safety, relationships, and staff collaboration." at bounding box center [420, 337] width 14 height 14
checkbox input "true"
click at [680, 448] on label "Regular professional development opportunities are provided." at bounding box center [636, 463] width 474 height 56
click at [427, 455] on input "Regular professional development opportunities are provided." at bounding box center [420, 462] width 14 height 14
checkbox input "true"
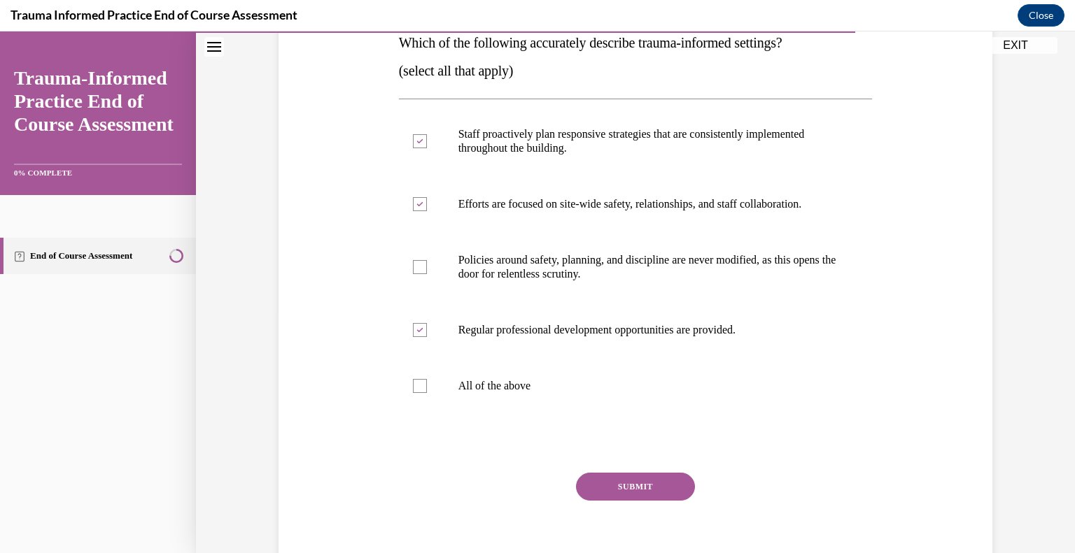
scroll to position [264, 0]
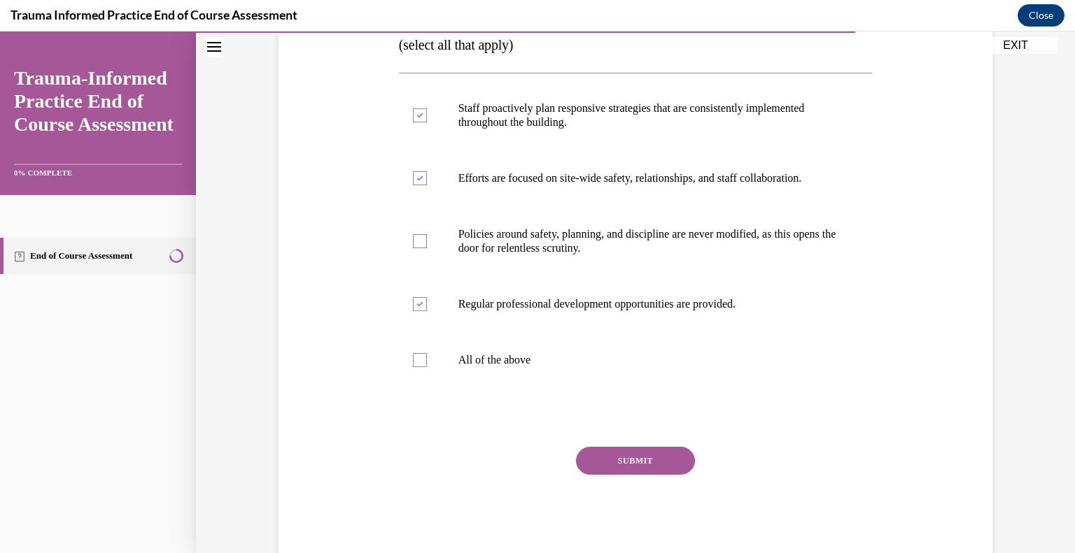
click at [658, 466] on button "SUBMIT" at bounding box center [635, 461] width 119 height 28
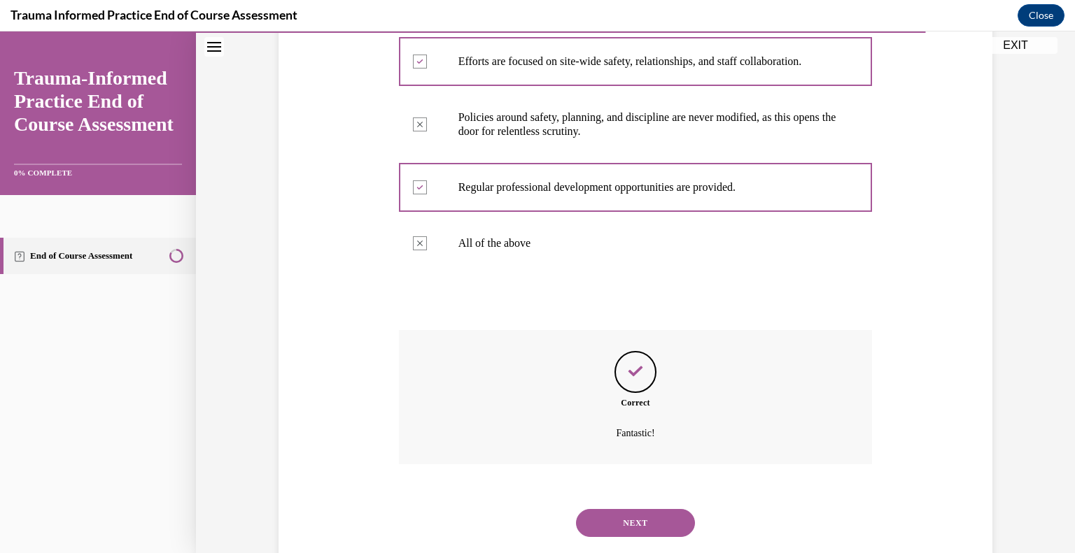
scroll to position [413, 0]
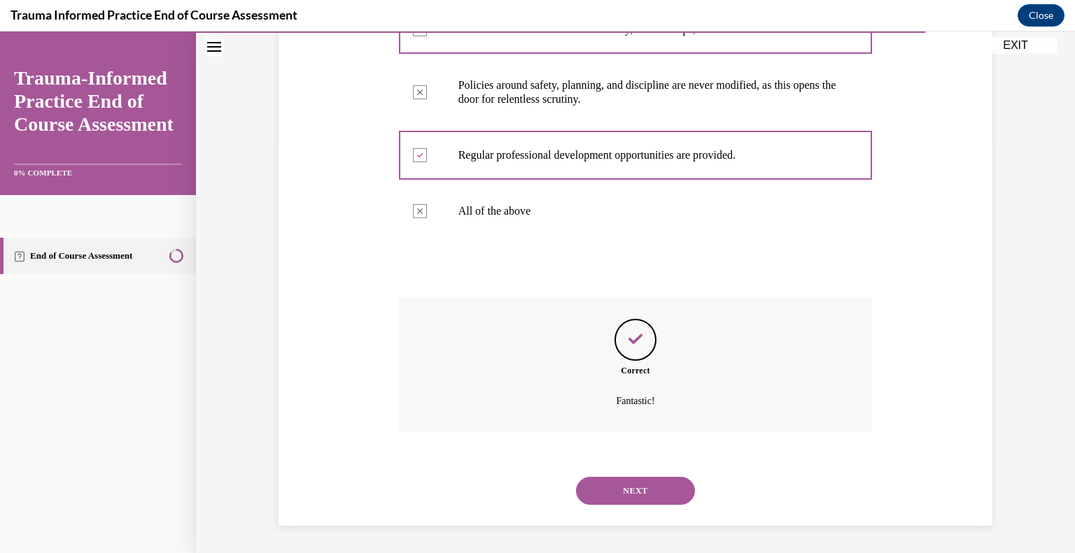
click at [628, 492] on button "NEXT" at bounding box center [635, 491] width 119 height 28
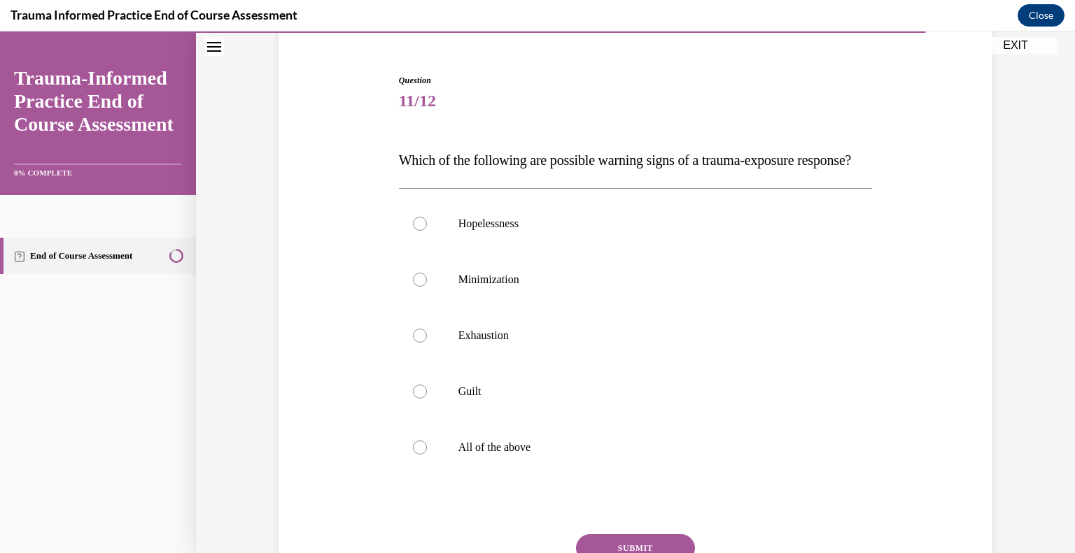
scroll to position [125, 0]
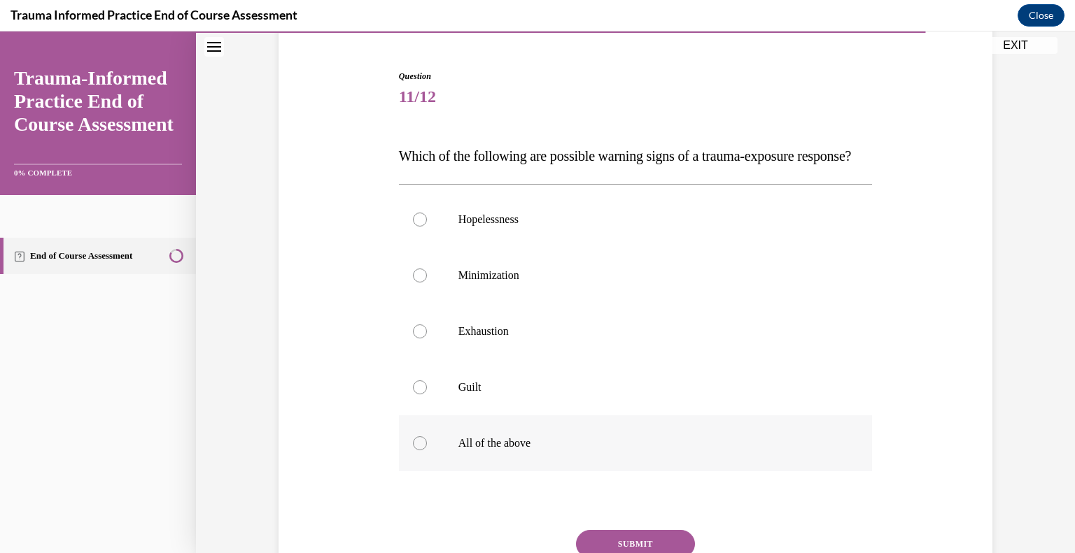
click at [472, 461] on label "All of the above" at bounding box center [636, 444] width 474 height 56
click at [427, 451] on input "All of the above" at bounding box center [420, 444] width 14 height 14
radio input "true"
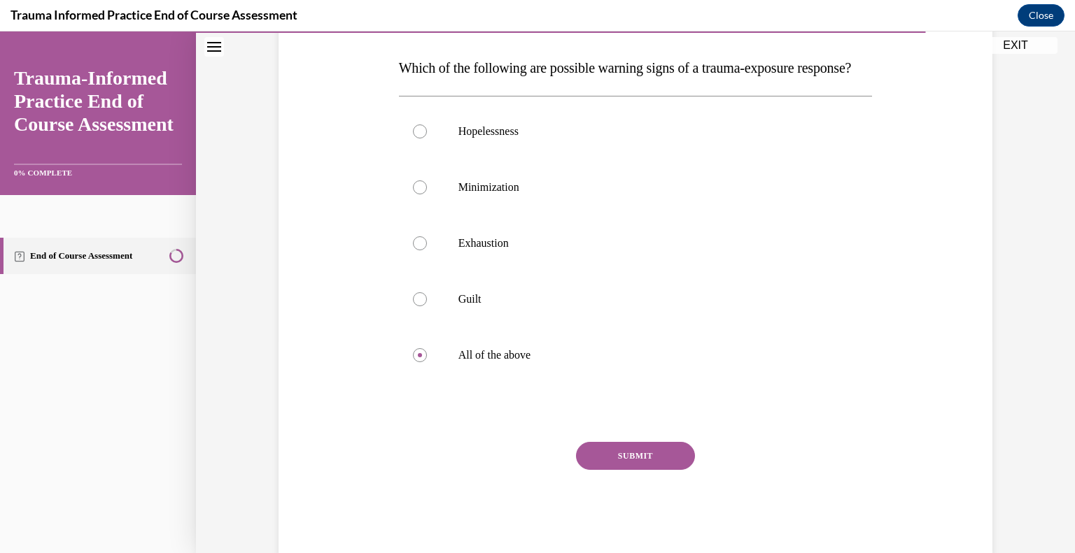
scroll to position [217, 0]
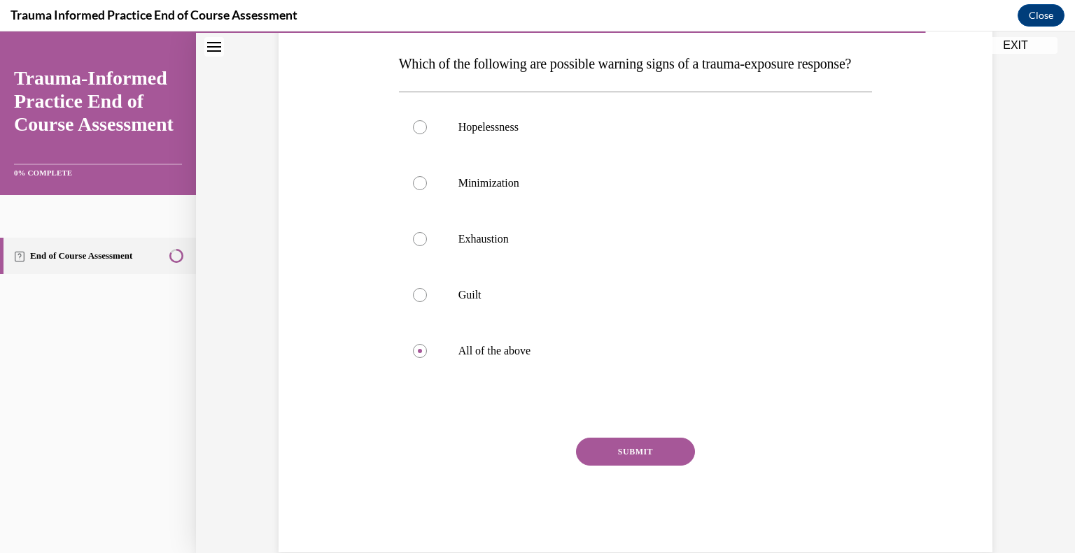
click at [593, 466] on button "SUBMIT" at bounding box center [635, 452] width 119 height 28
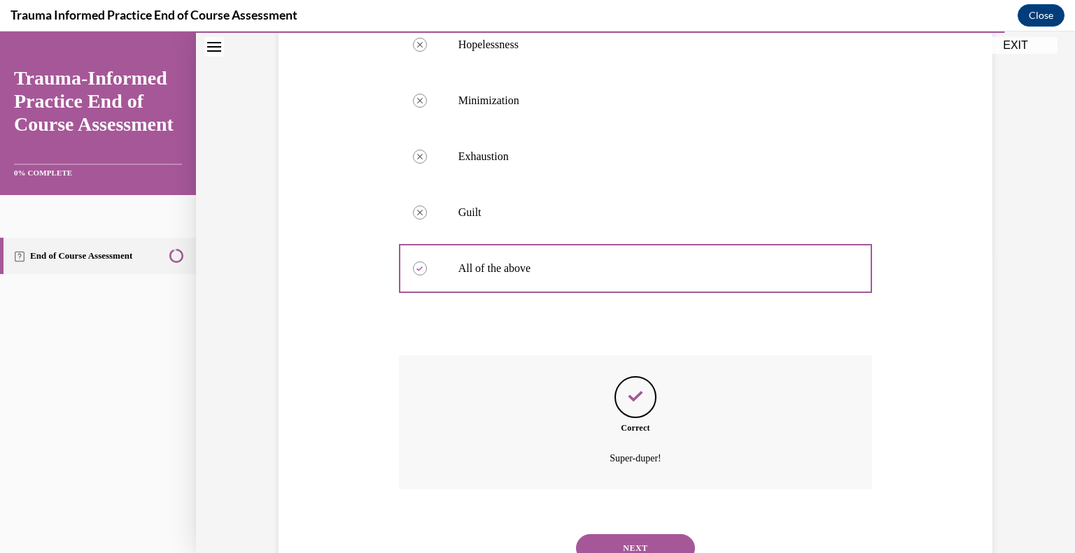
scroll to position [385, 0]
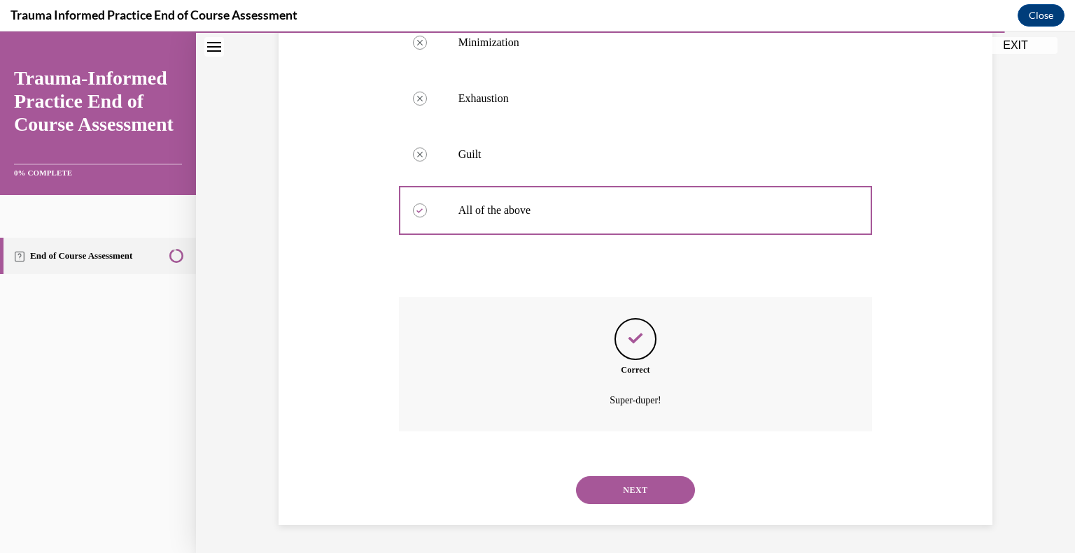
click at [620, 488] on button "NEXT" at bounding box center [635, 490] width 119 height 28
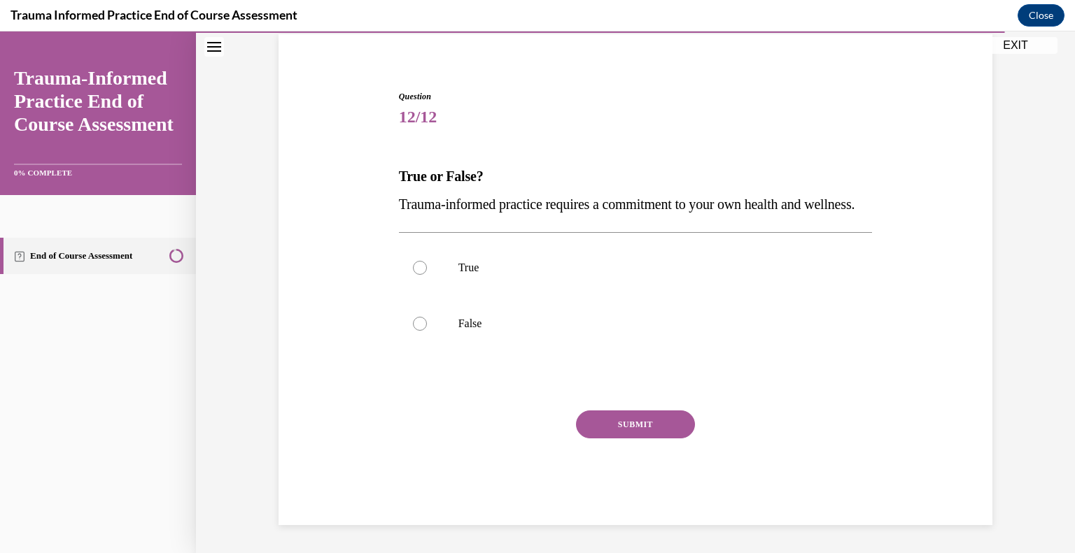
scroll to position [132, 0]
click at [575, 271] on p "True" at bounding box center [647, 268] width 379 height 14
click at [427, 271] on input "True" at bounding box center [420, 268] width 14 height 14
radio input "true"
click at [627, 418] on button "SUBMIT" at bounding box center [635, 425] width 119 height 28
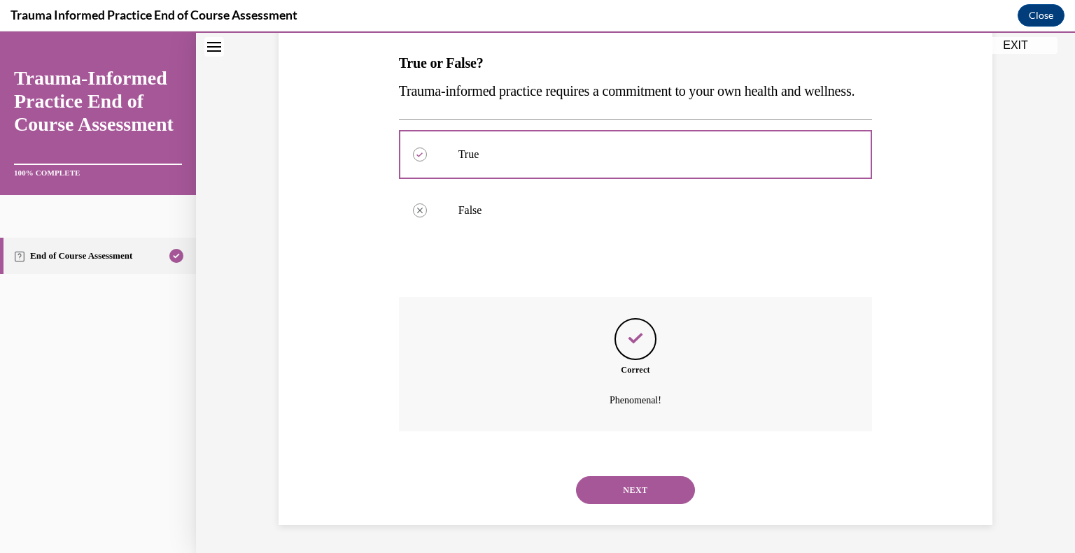
scroll to position [245, 0]
click at [612, 483] on button "NEXT" at bounding box center [635, 490] width 119 height 28
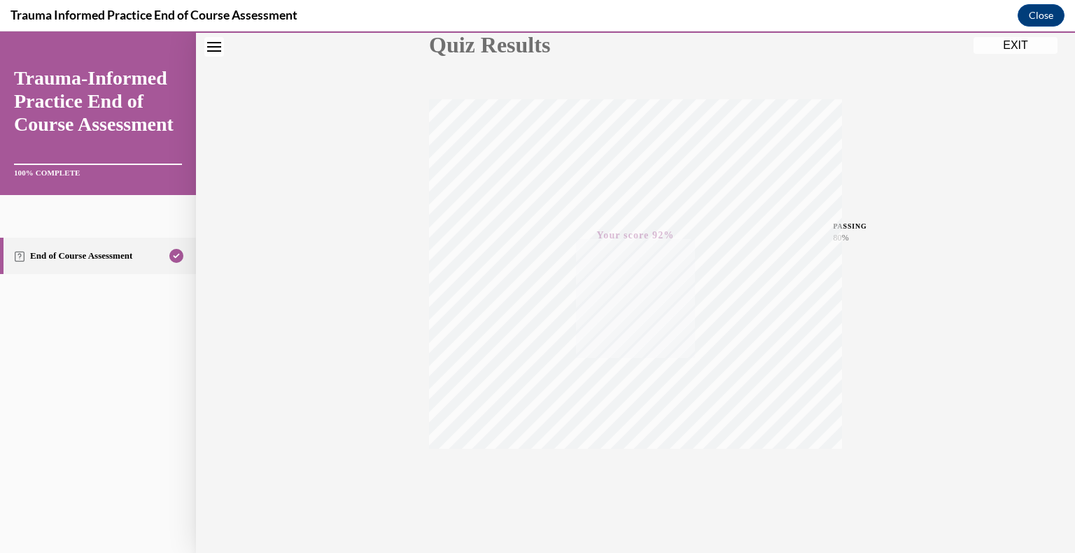
scroll to position [195, 0]
click at [1038, 47] on button "EXIT" at bounding box center [1015, 45] width 84 height 17
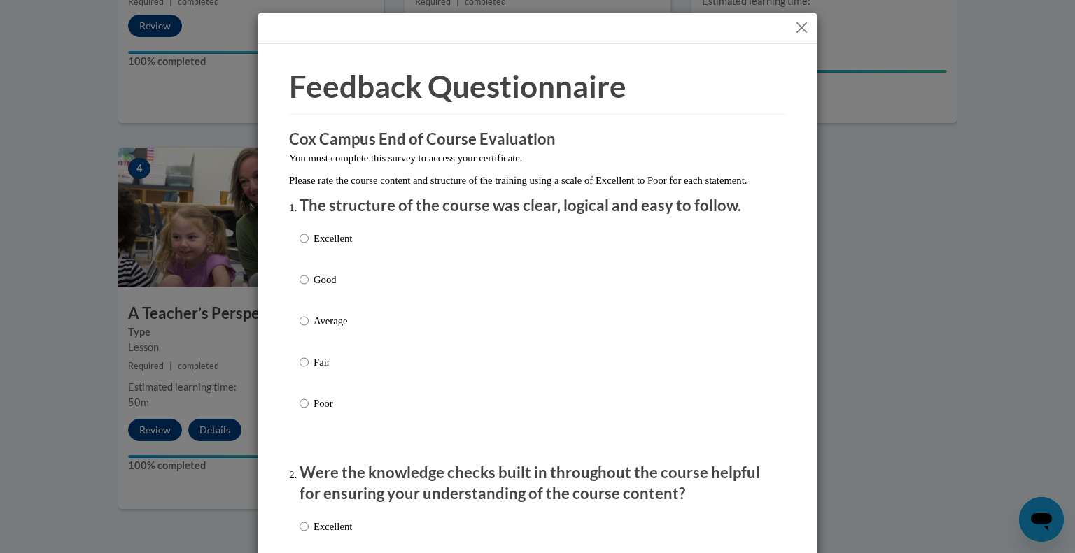
click at [337, 246] on p "Excellent" at bounding box center [332, 238] width 38 height 15
click at [309, 246] on input "Excellent" at bounding box center [303, 238] width 9 height 15
radio input "true"
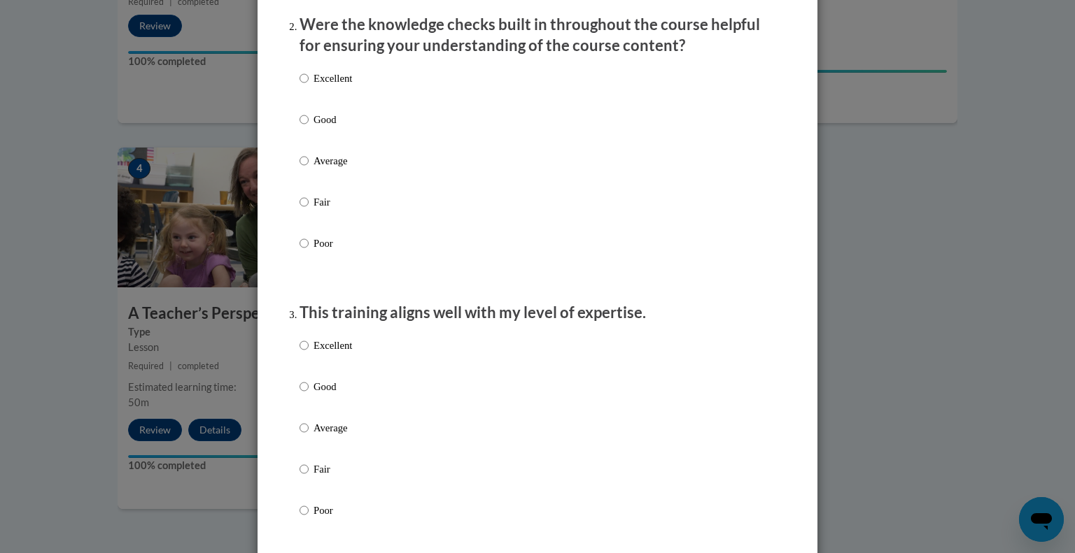
scroll to position [455, 0]
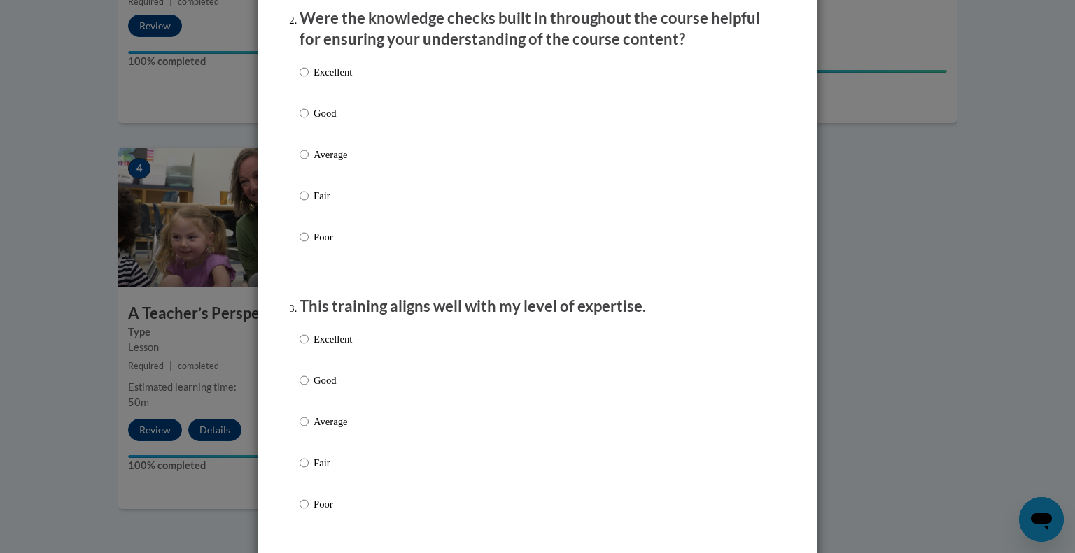
click at [339, 80] on p "Excellent" at bounding box center [332, 71] width 38 height 15
click at [309, 80] on input "Excellent" at bounding box center [303, 71] width 9 height 15
radio input "true"
click at [313, 347] on p "Excellent" at bounding box center [332, 339] width 38 height 15
click at [309, 347] on input "Excellent" at bounding box center [303, 339] width 9 height 15
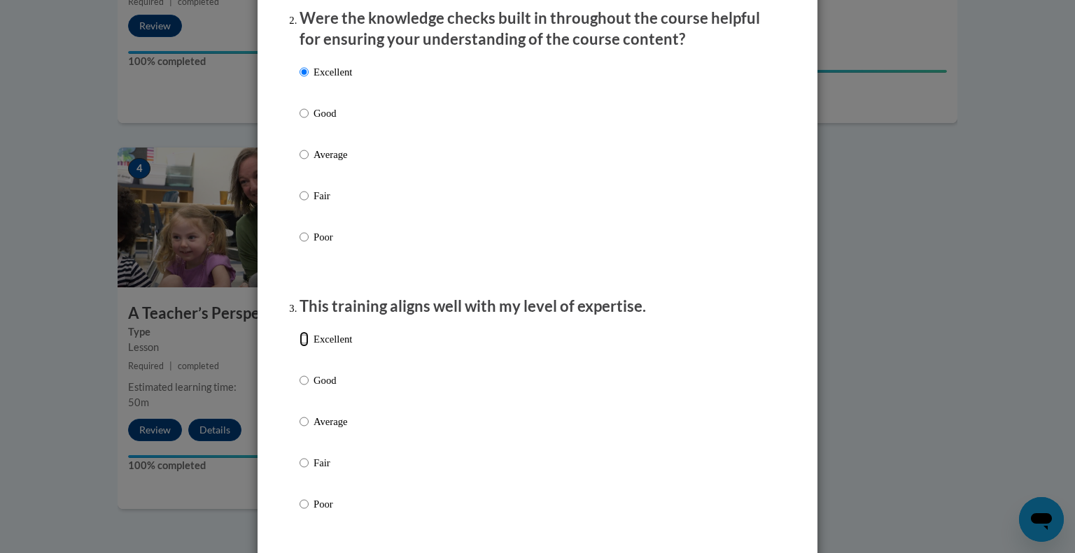
radio input "true"
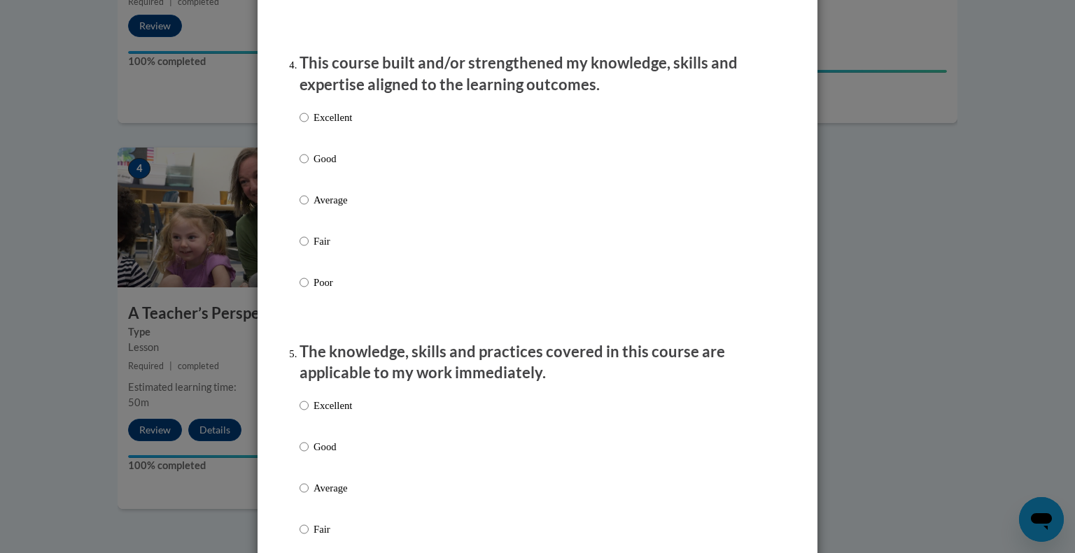
scroll to position [980, 0]
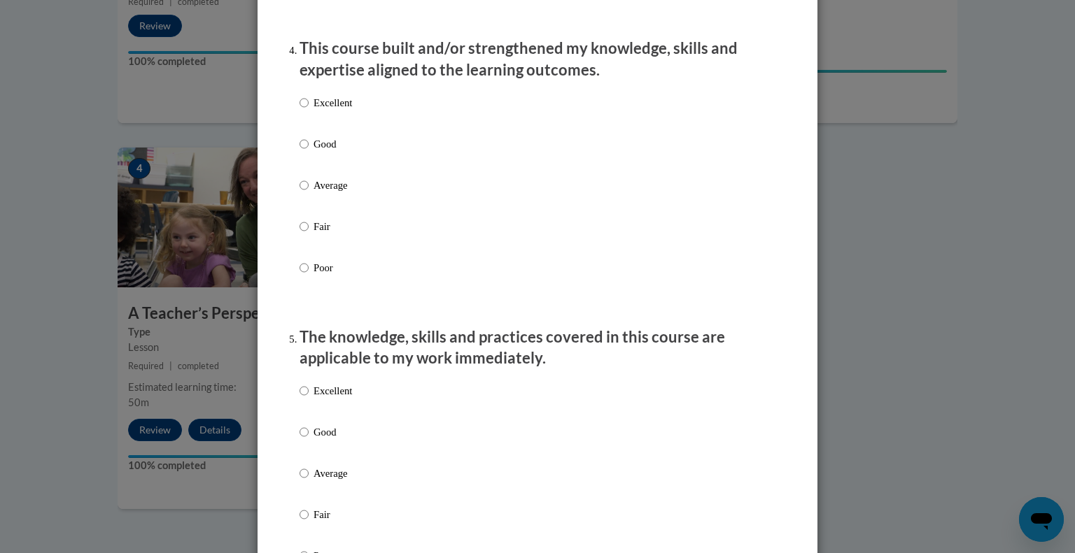
click at [309, 125] on label "Excellent" at bounding box center [325, 114] width 52 height 38
click at [309, 111] on input "Excellent" at bounding box center [303, 102] width 9 height 15
radio input "true"
click at [321, 417] on label "Excellent" at bounding box center [325, 402] width 52 height 38
click at [309, 399] on input "Excellent" at bounding box center [303, 390] width 9 height 15
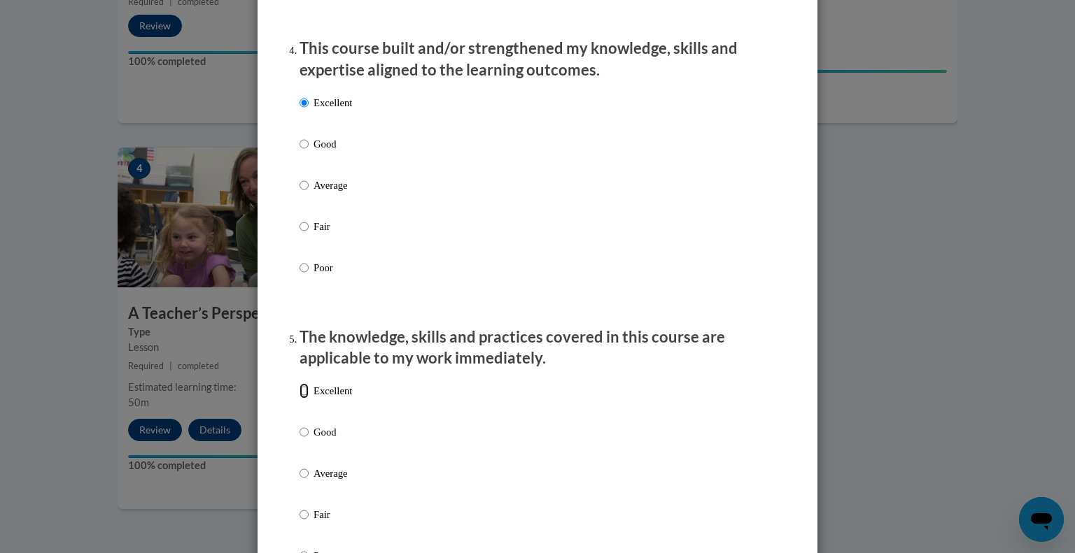
radio input "true"
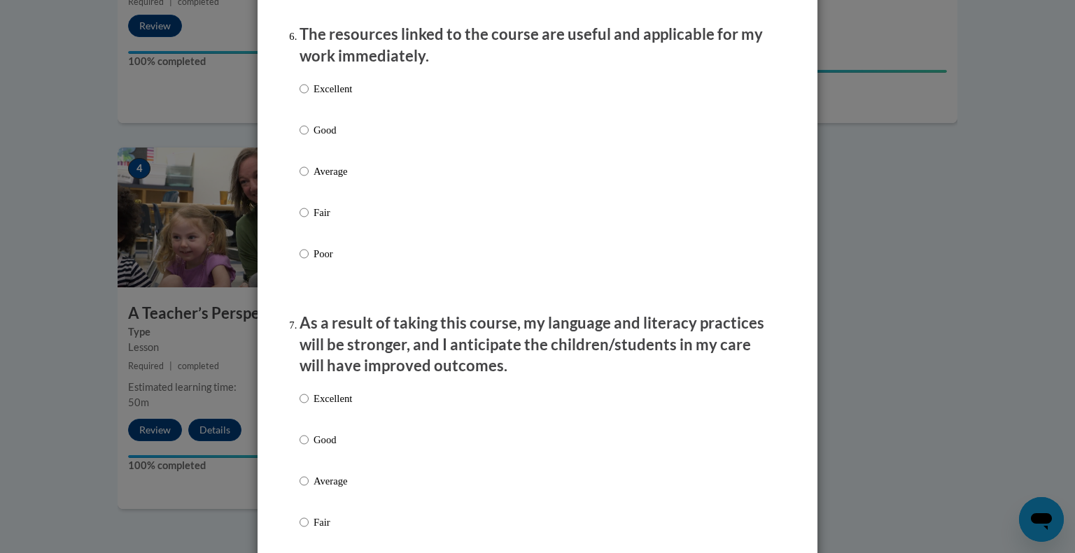
scroll to position [1624, 0]
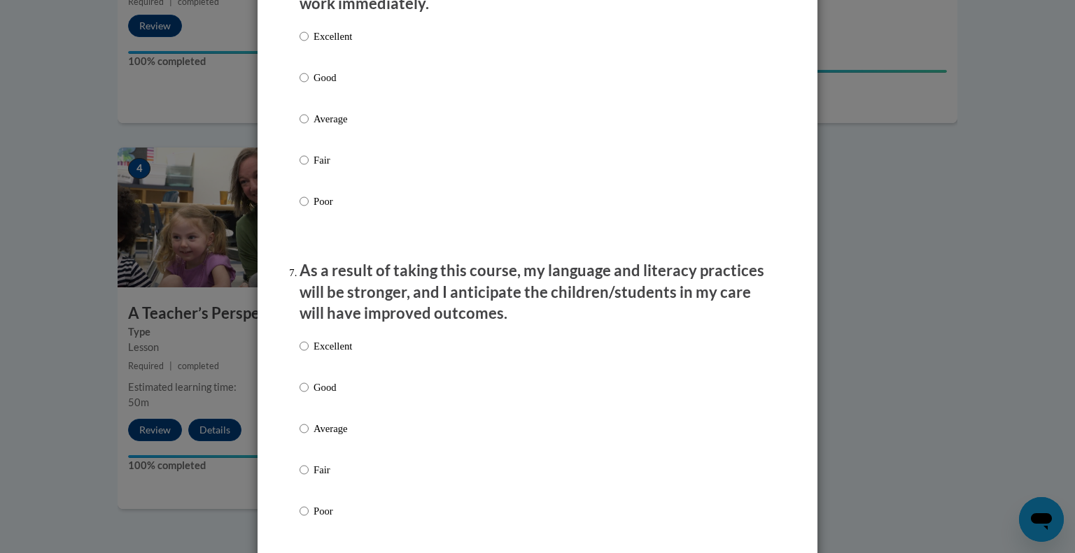
click at [357, 55] on div "Excellent Good Average Fair Poor" at bounding box center [537, 136] width 476 height 228
click at [325, 44] on p "Excellent" at bounding box center [332, 36] width 38 height 15
click at [309, 44] on input "Excellent" at bounding box center [303, 36] width 9 height 15
radio input "true"
click at [322, 354] on p "Excellent" at bounding box center [332, 346] width 38 height 15
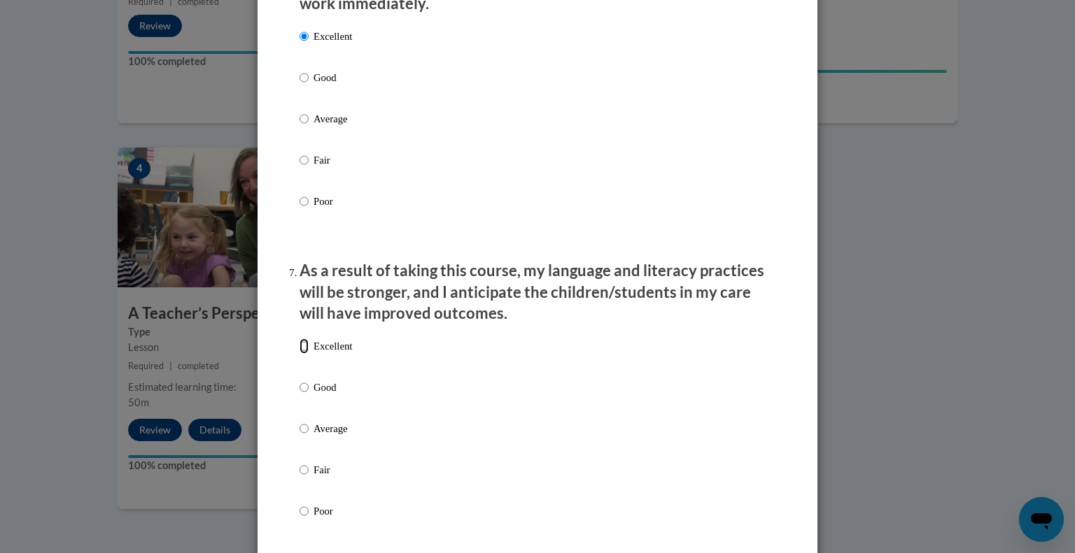
click at [309, 354] on input "Excellent" at bounding box center [303, 346] width 9 height 15
radio input "true"
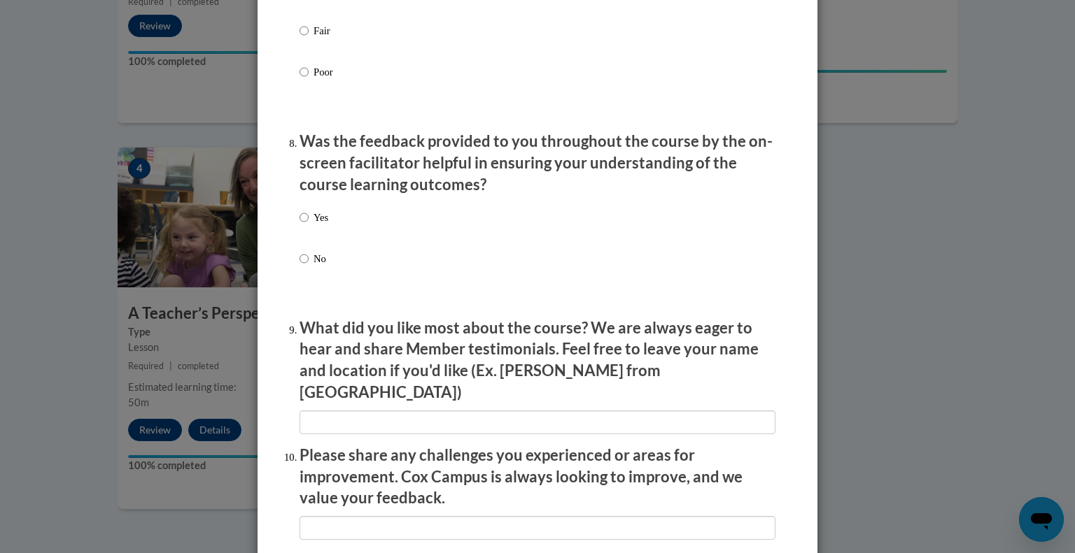
scroll to position [2085, 0]
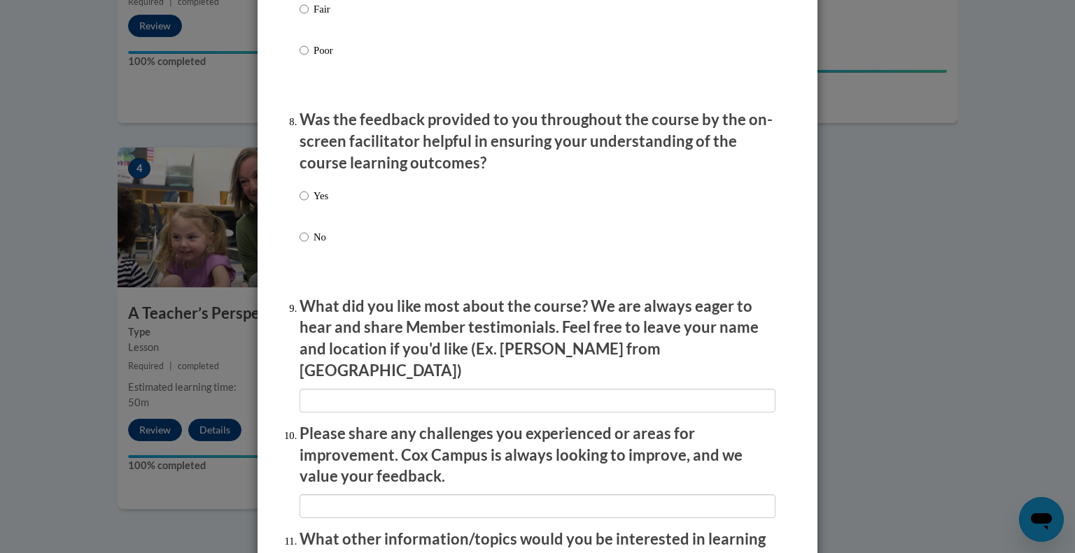
click at [322, 204] on p "Yes" at bounding box center [320, 195] width 15 height 15
click at [309, 204] on input "Yes" at bounding box center [303, 195] width 9 height 15
radio input "true"
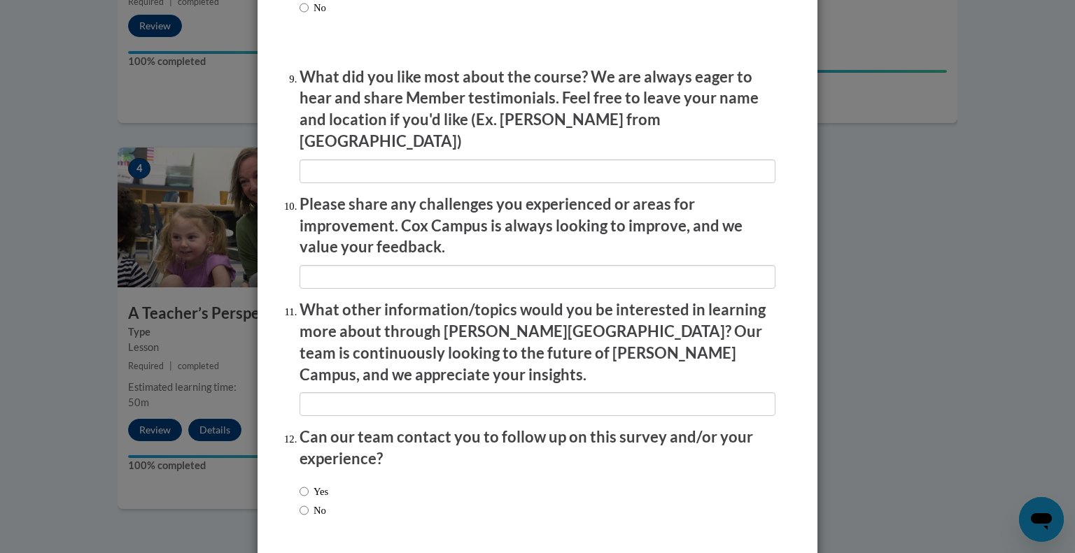
scroll to position [2360, 0]
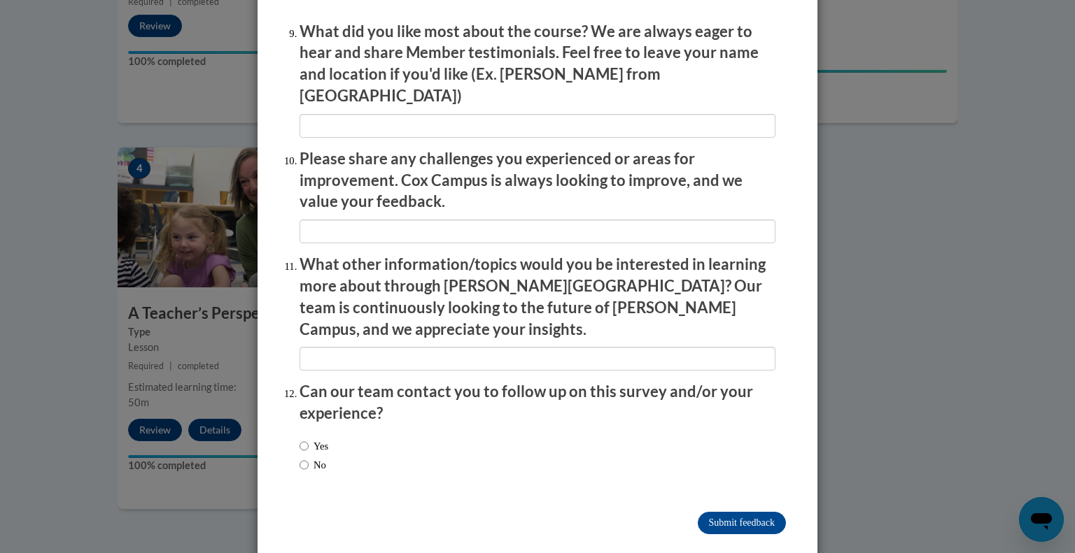
click at [304, 439] on label "Yes" at bounding box center [313, 446] width 29 height 15
click at [304, 439] on input "Yes" at bounding box center [303, 446] width 9 height 15
radio input "true"
click at [750, 512] on input "Submit feedback" at bounding box center [742, 523] width 88 height 22
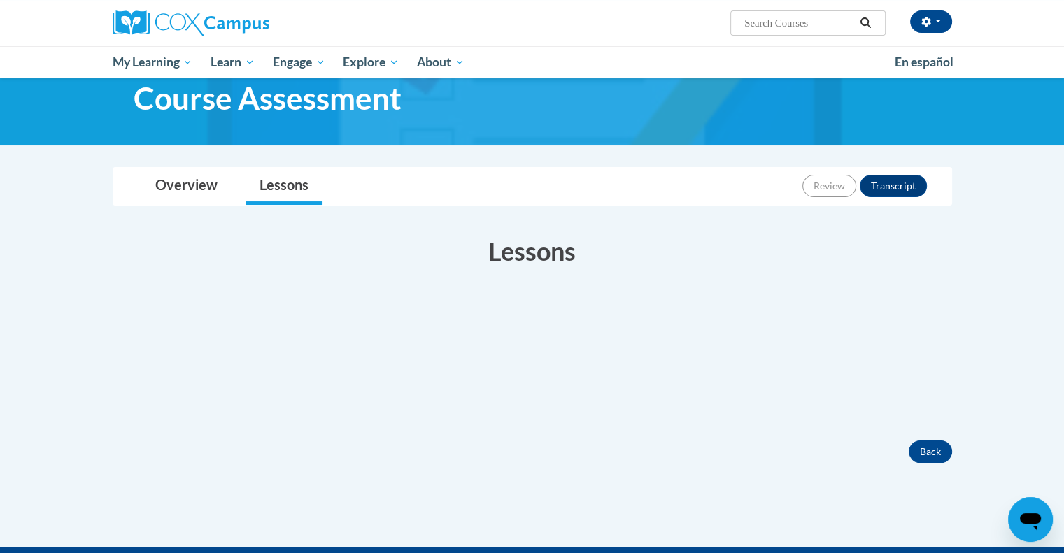
scroll to position [77, 0]
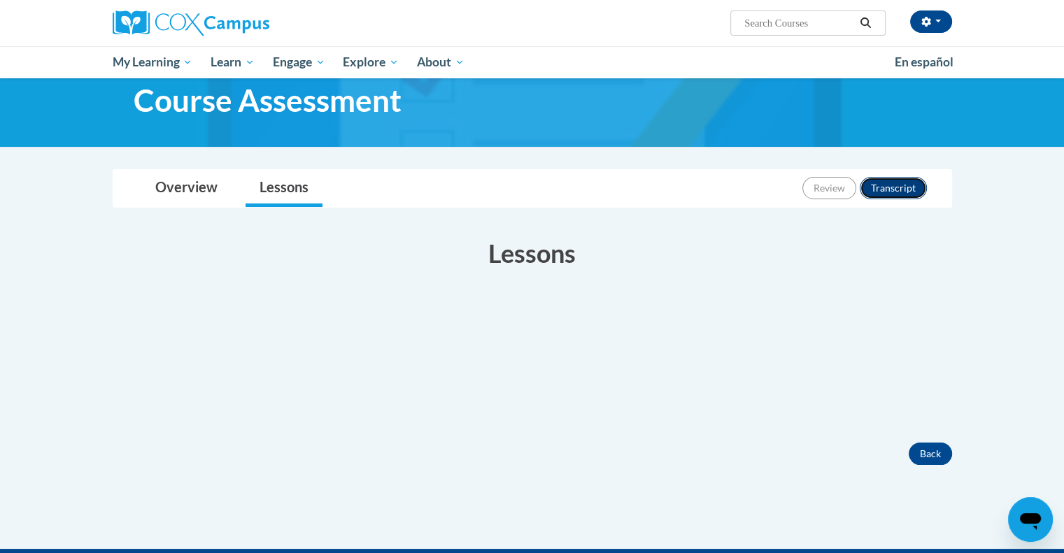
click at [893, 192] on button "Transcript" at bounding box center [893, 188] width 67 height 22
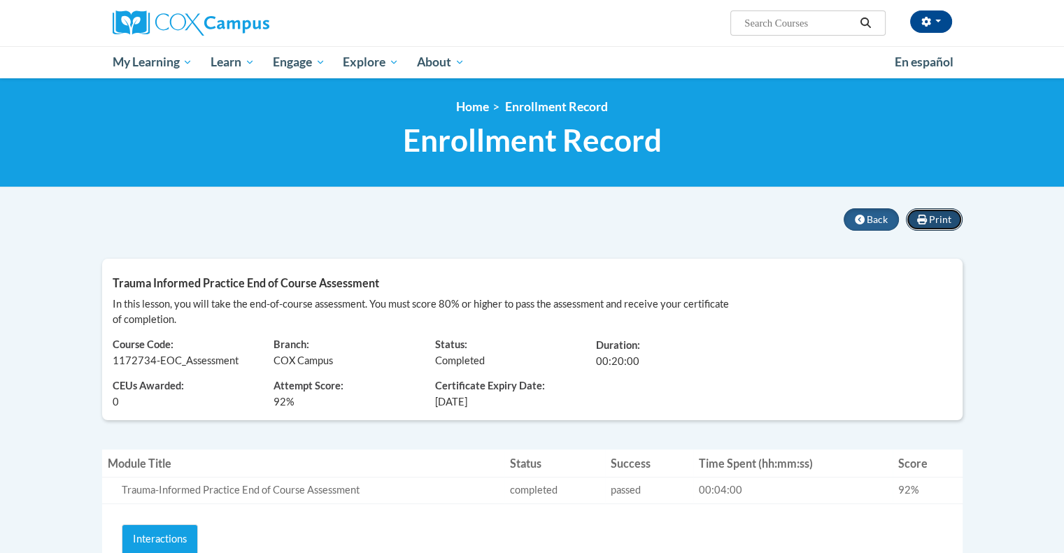
click at [938, 218] on span "Print" at bounding box center [940, 219] width 22 height 12
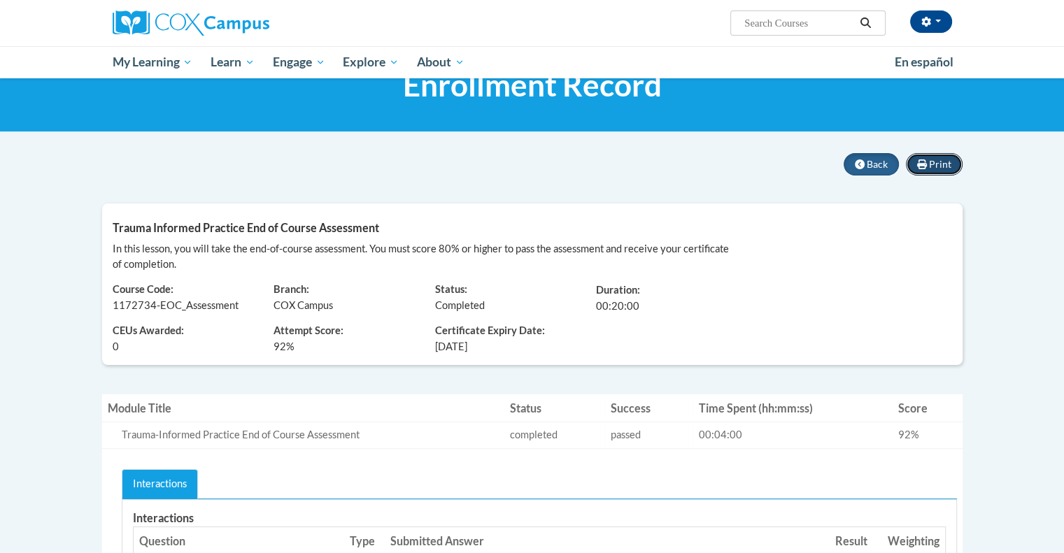
scroll to position [42, 0]
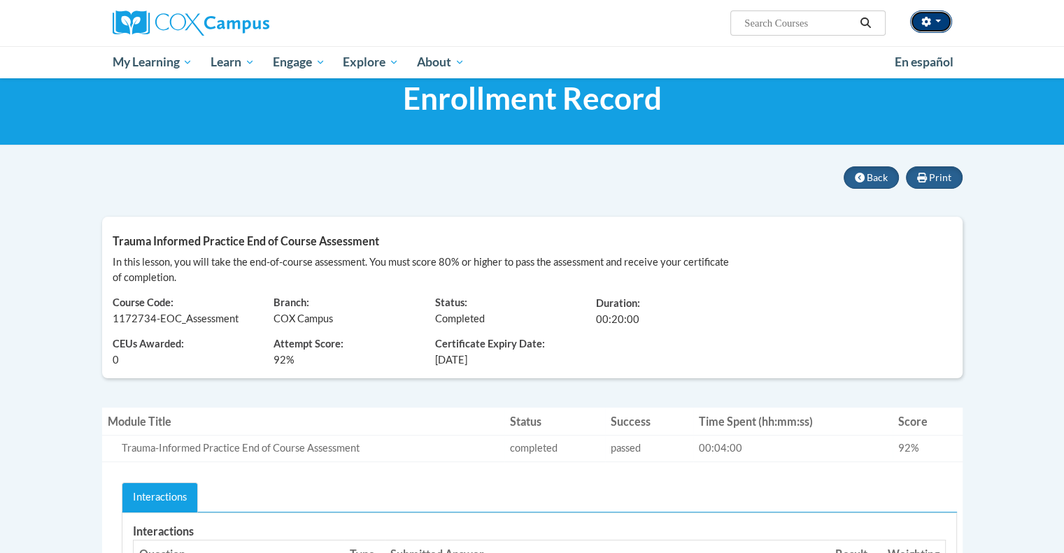
click at [940, 24] on button "button" at bounding box center [931, 21] width 42 height 22
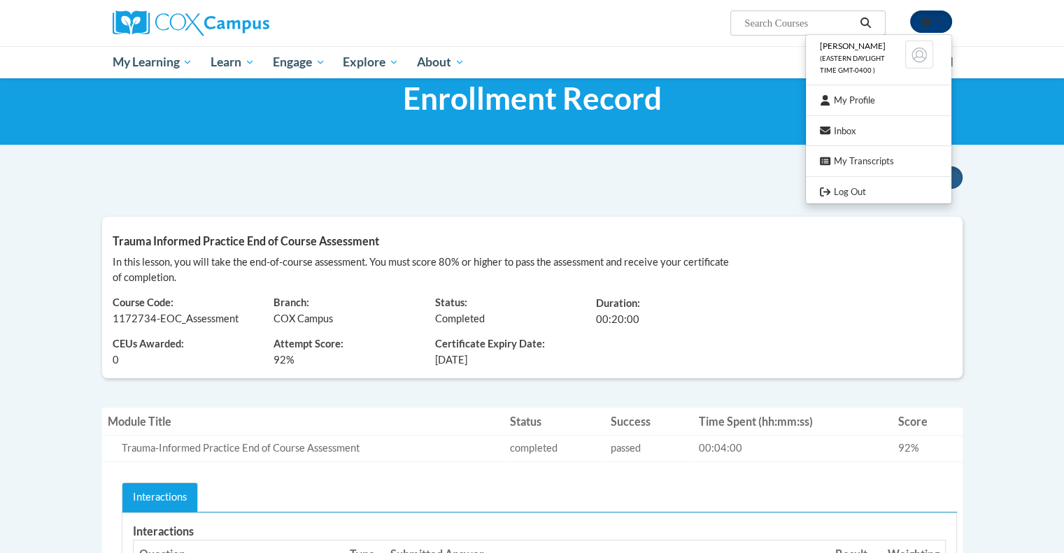
click at [940, 24] on button "button" at bounding box center [931, 21] width 42 height 22
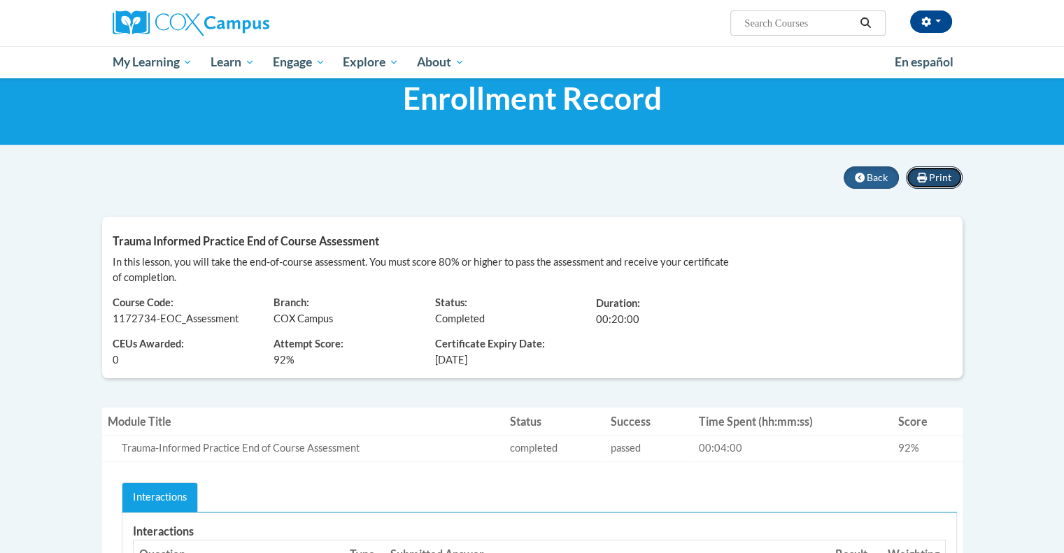
click at [942, 176] on span "Print" at bounding box center [940, 177] width 22 height 12
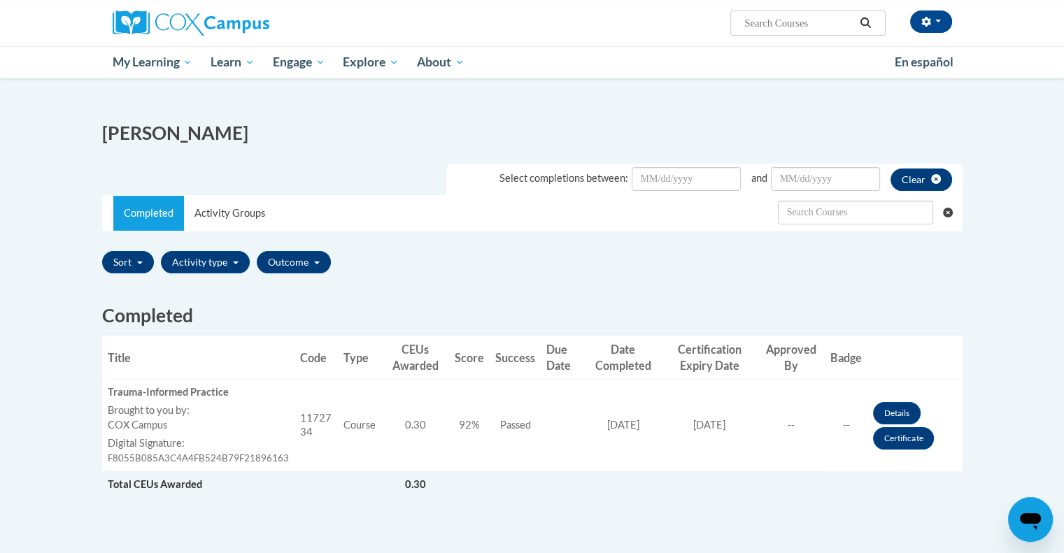
scroll to position [169, 0]
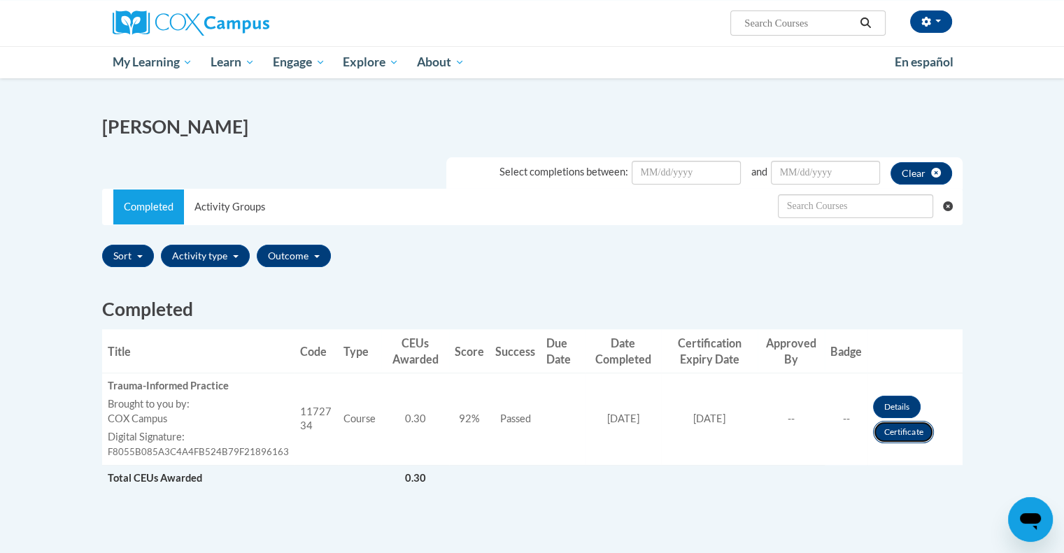
click at [895, 431] on link "Certificate" at bounding box center [903, 432] width 61 height 22
click at [910, 431] on link "Certificate" at bounding box center [903, 432] width 61 height 22
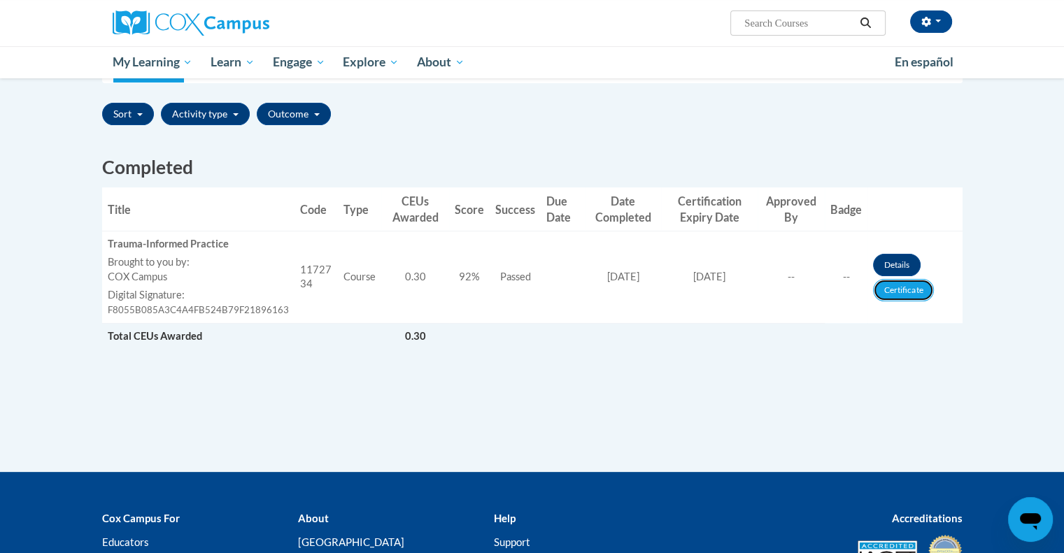
scroll to position [330, 0]
